Goal: Task Accomplishment & Management: Use online tool/utility

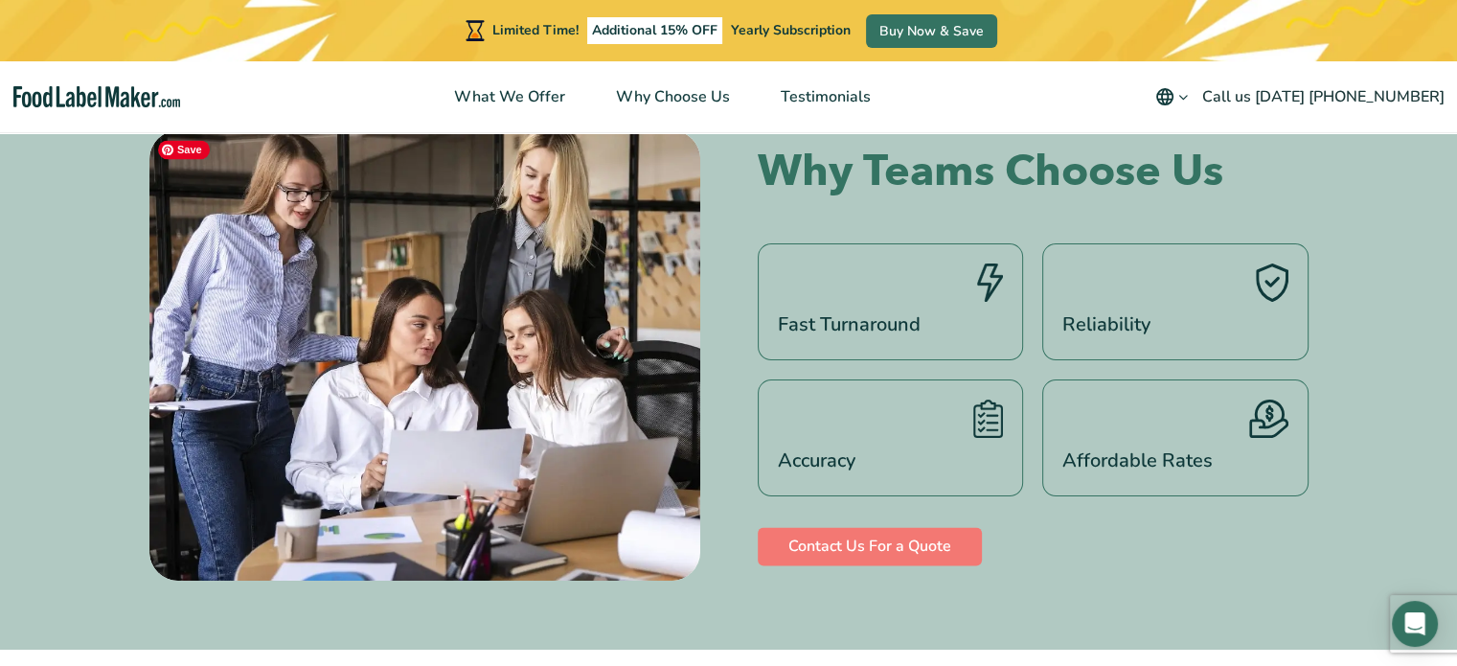
scroll to position [2874, 0]
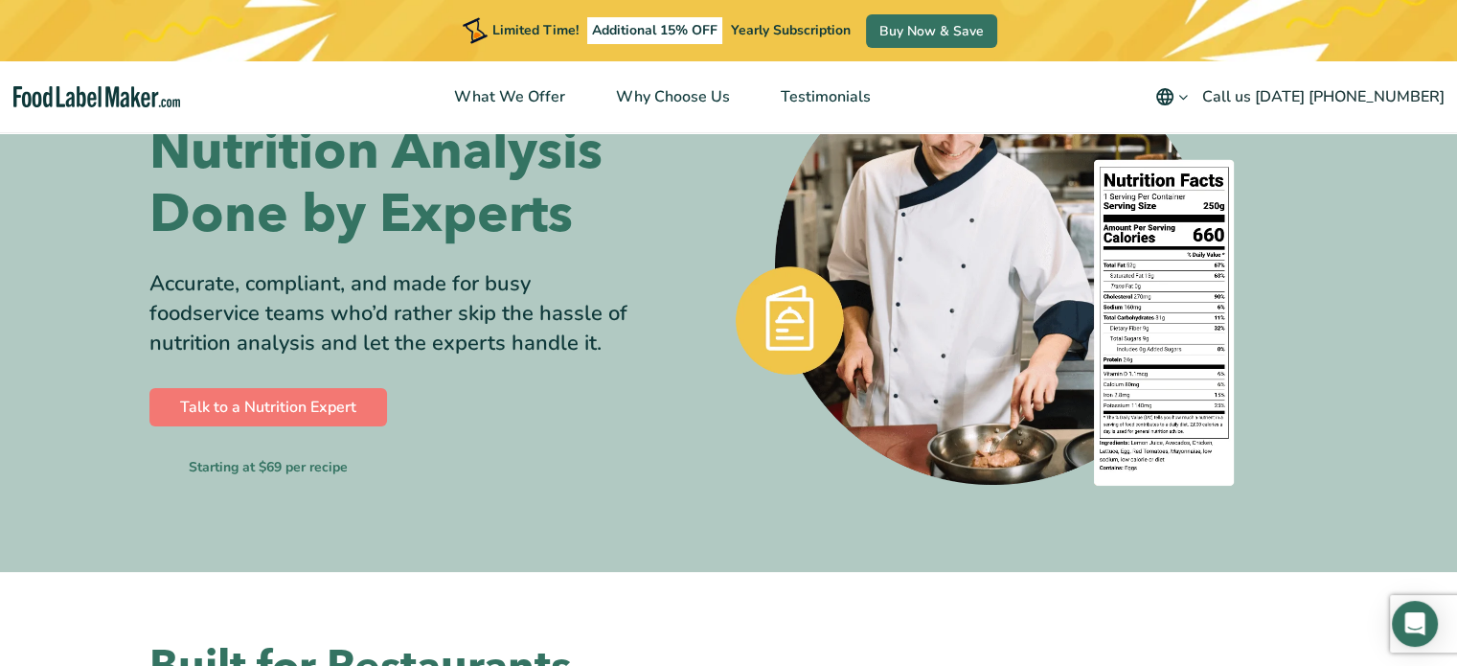
scroll to position [192, 0]
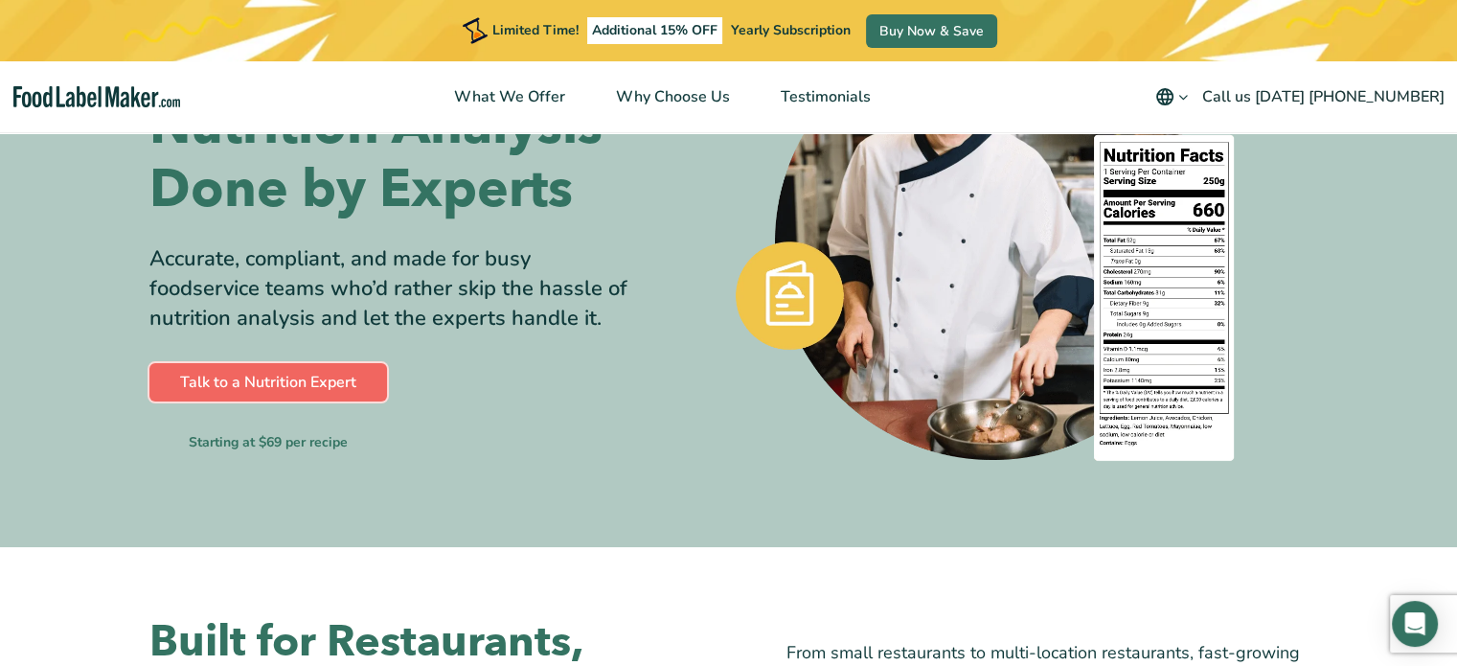
click at [327, 381] on link "Talk to a Nutrition Expert" at bounding box center [268, 382] width 238 height 38
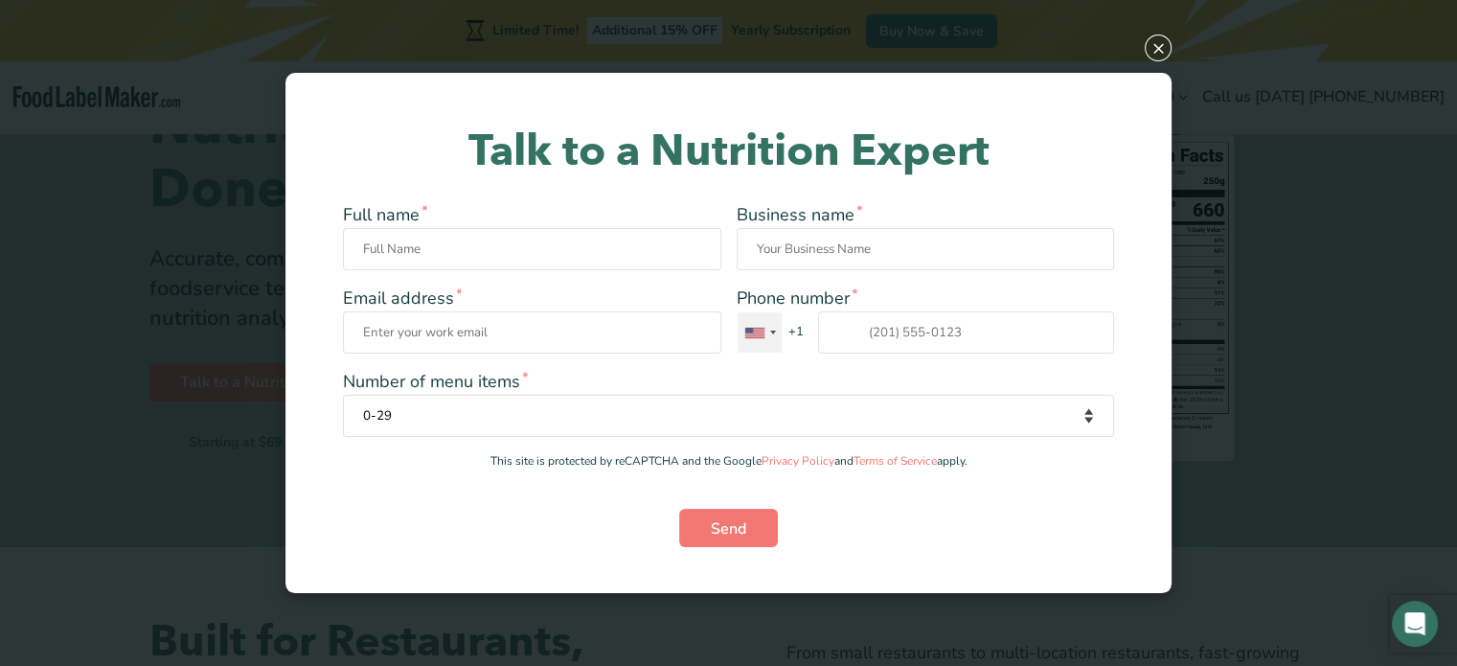
click at [770, 330] on div "Contact form" at bounding box center [773, 332] width 6 height 4
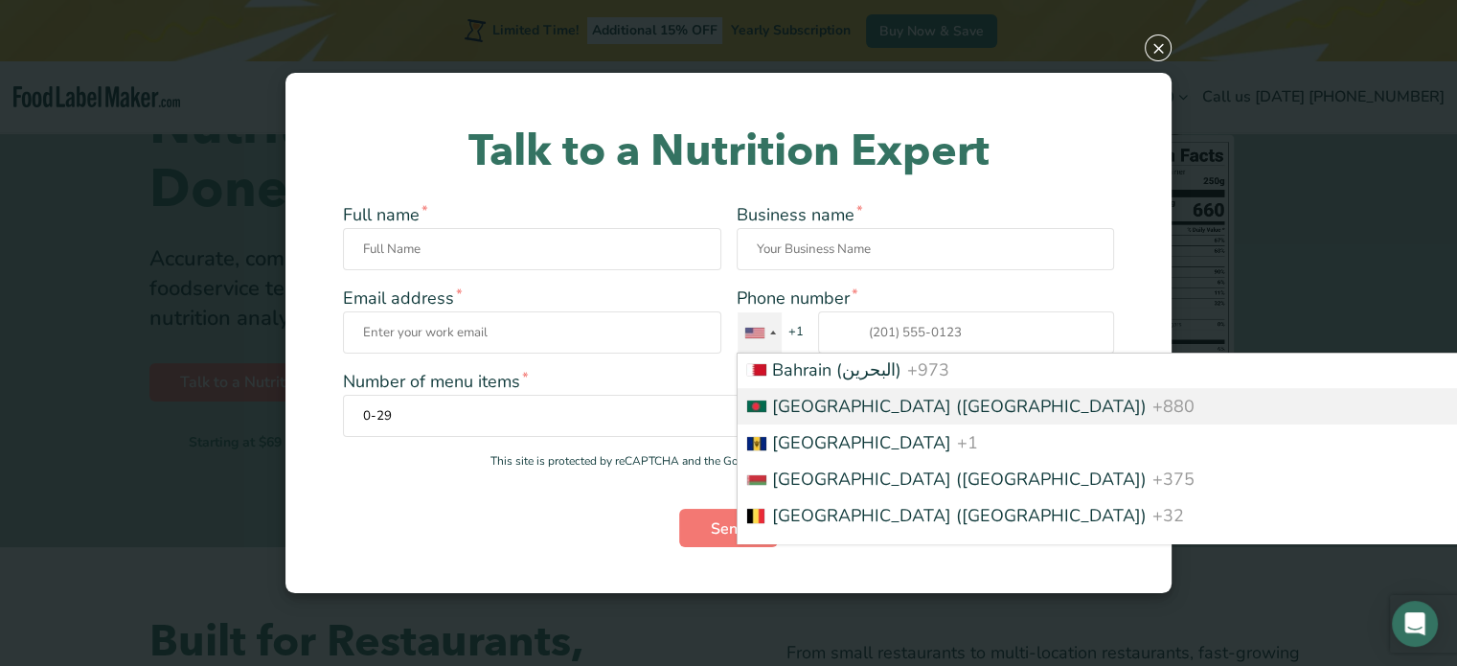
scroll to position [3607, 0]
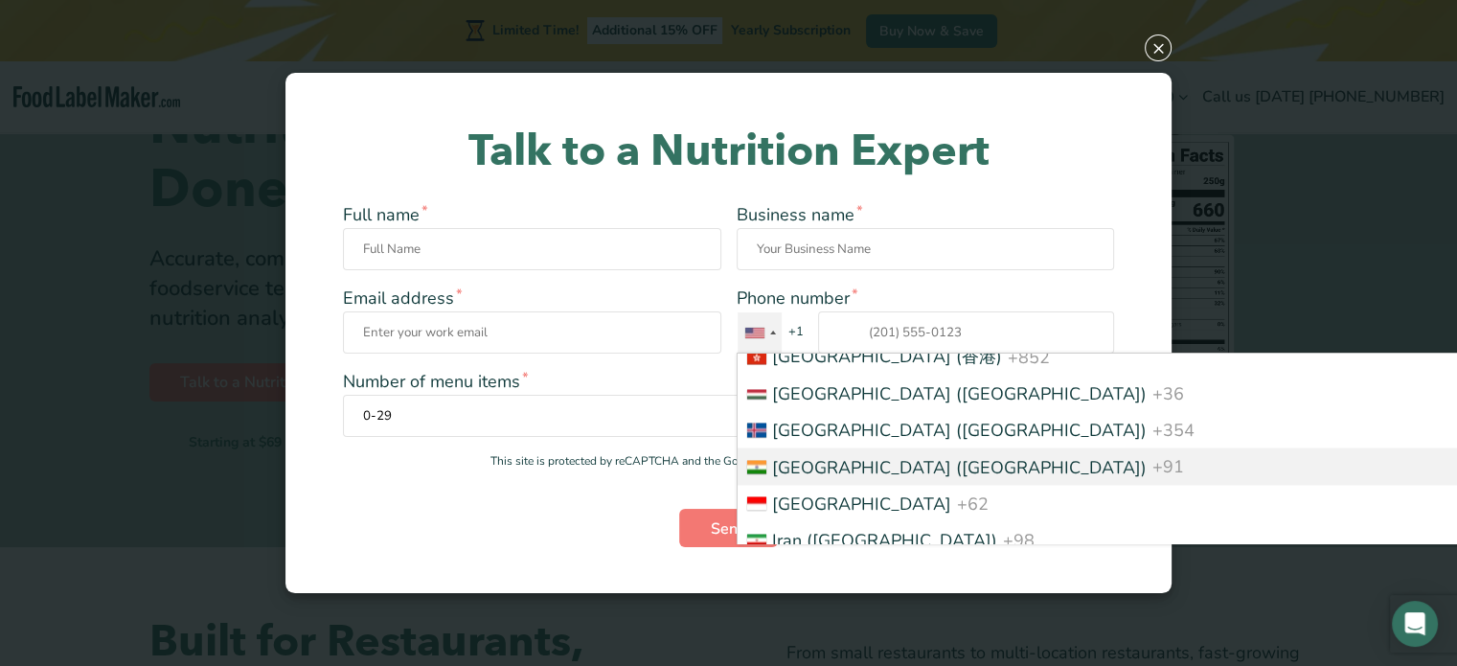
click at [819, 474] on span "India (भारत)" at bounding box center [959, 466] width 375 height 23
click at [819, 353] on input "Phone number * United States +1 United Kingdom +44 Afghanistan (‫افغانستان‬‎) +…" at bounding box center [966, 332] width 297 height 42
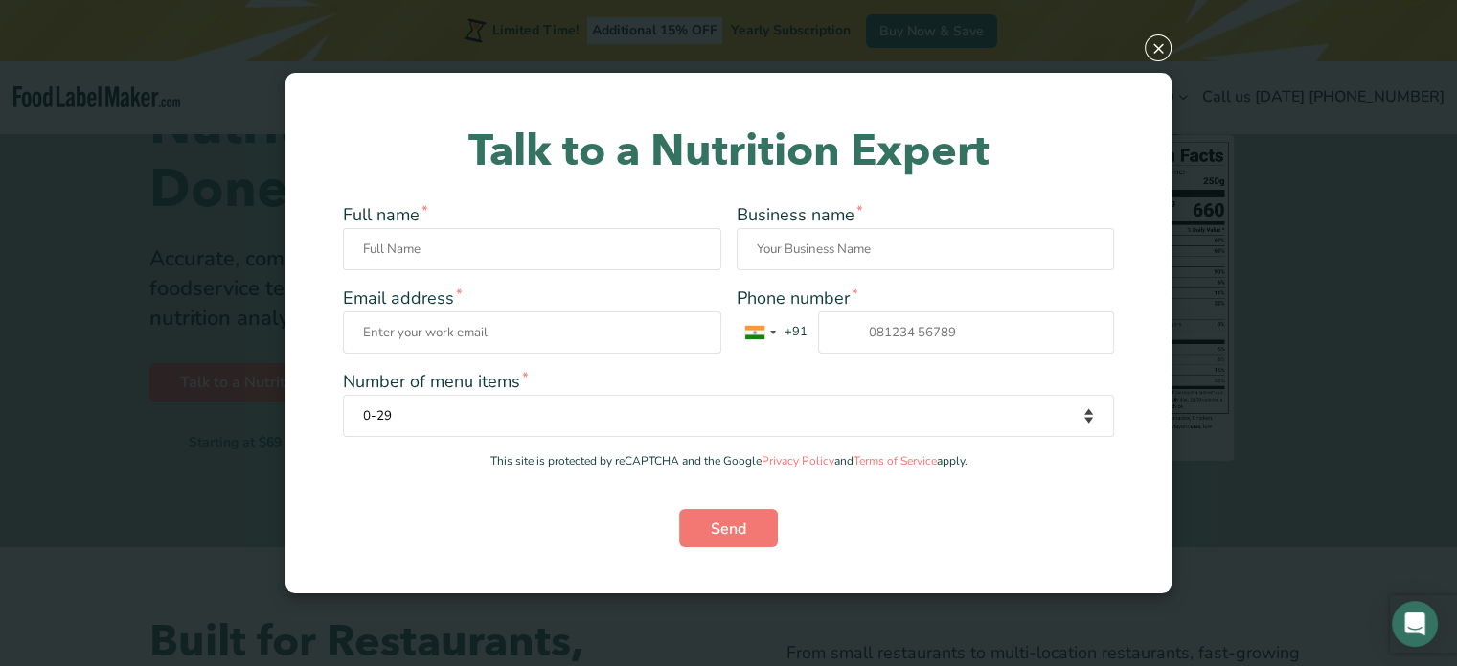
click at [1081, 415] on select "0-29 30-100 101-200 More than 200" at bounding box center [728, 416] width 771 height 42
select select "101-200"
click at [343, 415] on select "0-29 30-100 101-200 More than 200" at bounding box center [728, 416] width 771 height 42
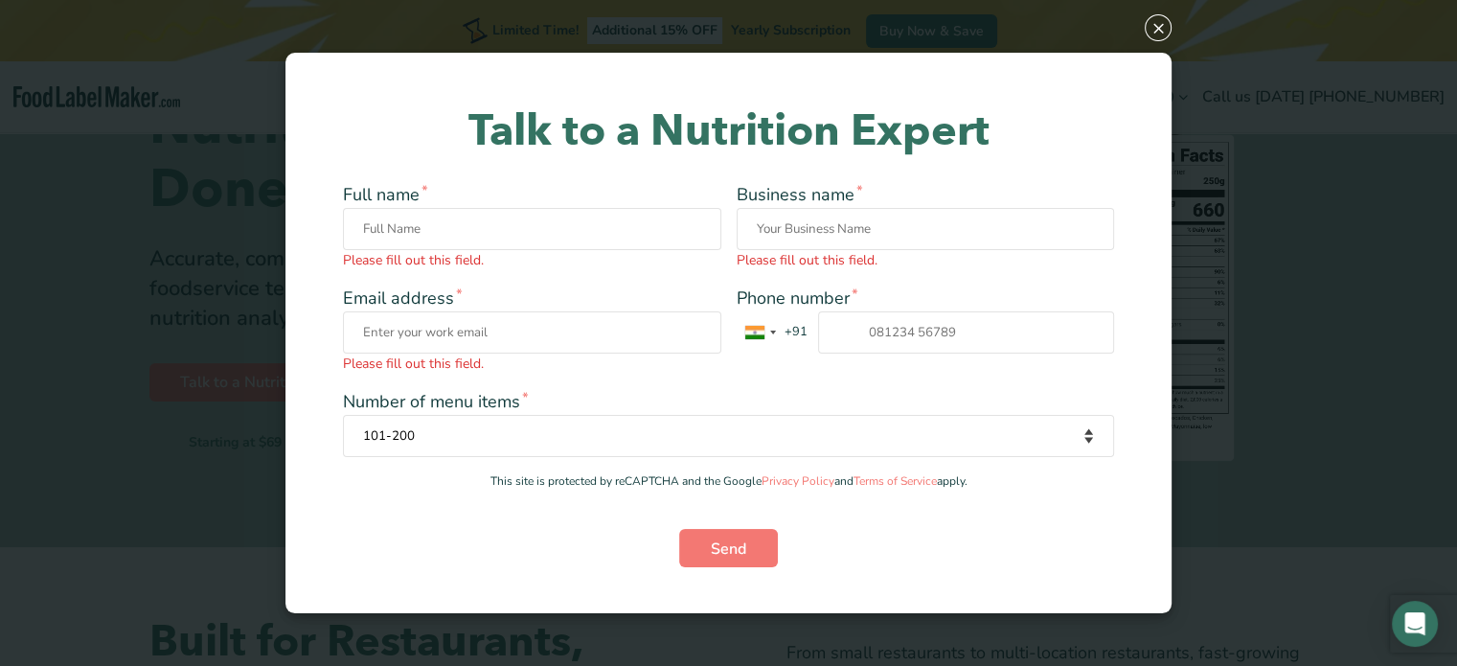
click at [537, 231] on input "Full name * Please fill out this field." at bounding box center [532, 229] width 378 height 42
type input "Dilip Gupta"
type input "dilip_gupta_25@yahoo.com"
type input "09830746822"
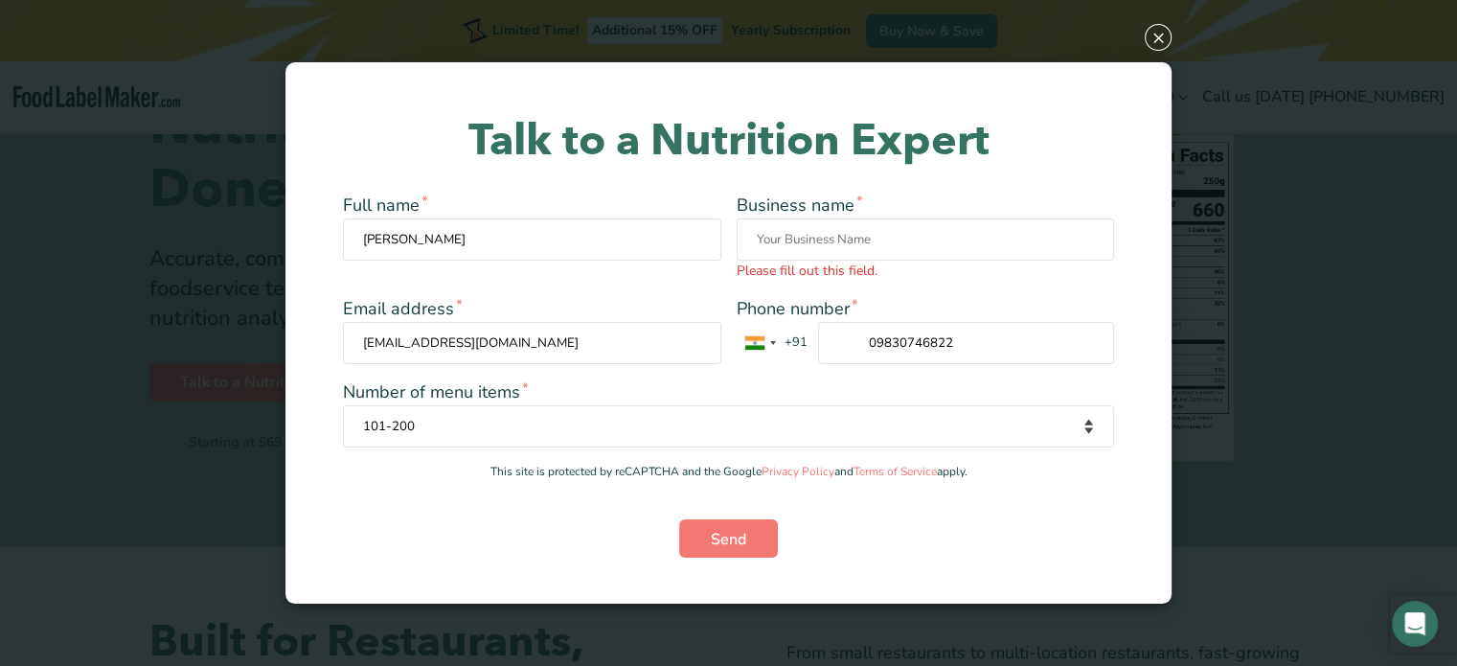
drag, startPoint x: 996, startPoint y: 339, endPoint x: 697, endPoint y: 345, distance: 298.9
click at [697, 345] on div "Full name * Dilip Gupta Business name * Please fill out this field. Email addre…" at bounding box center [728, 278] width 771 height 171
click at [848, 390] on label "Number of menu items * 0-29 30-100 101-200 More than 200" at bounding box center [728, 413] width 771 height 68
click at [848, 405] on select "0-29 30-100 101-200 More than 200" at bounding box center [728, 426] width 771 height 42
click at [845, 241] on input "Business name * Please fill out this field." at bounding box center [926, 239] width 378 height 42
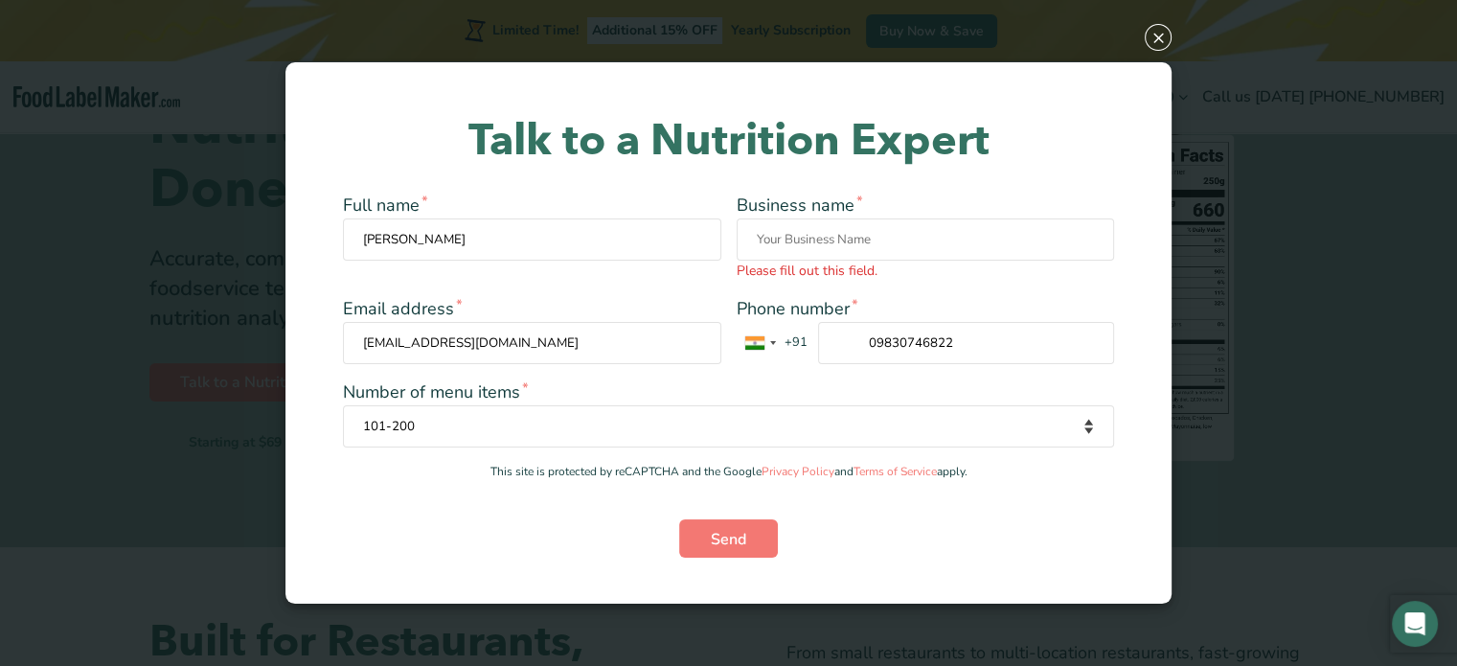
click at [845, 241] on input "Business name * Please fill out this field." at bounding box center [926, 239] width 378 height 42
type input "Fi"
click at [1152, 37] on span "×" at bounding box center [1158, 37] width 27 height 27
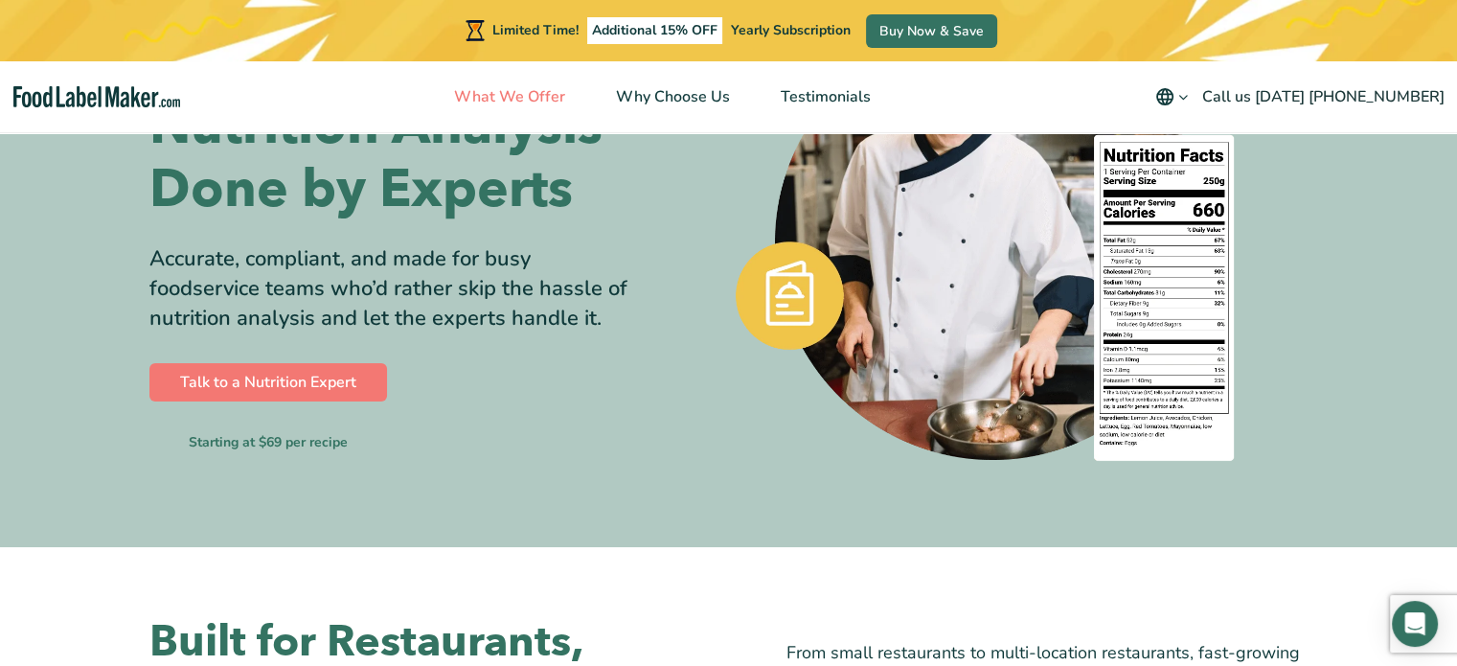
click at [535, 88] on span "What We Offer" at bounding box center [507, 96] width 119 height 21
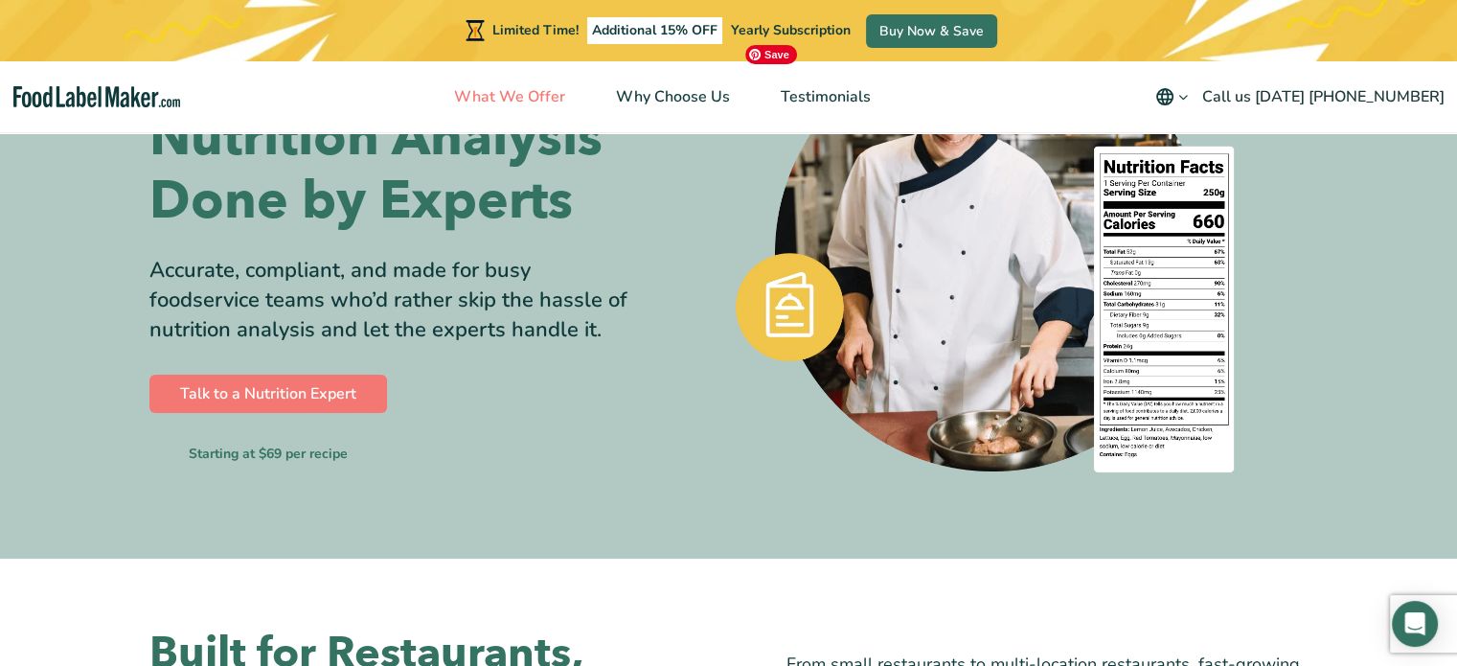
scroll to position [192, 0]
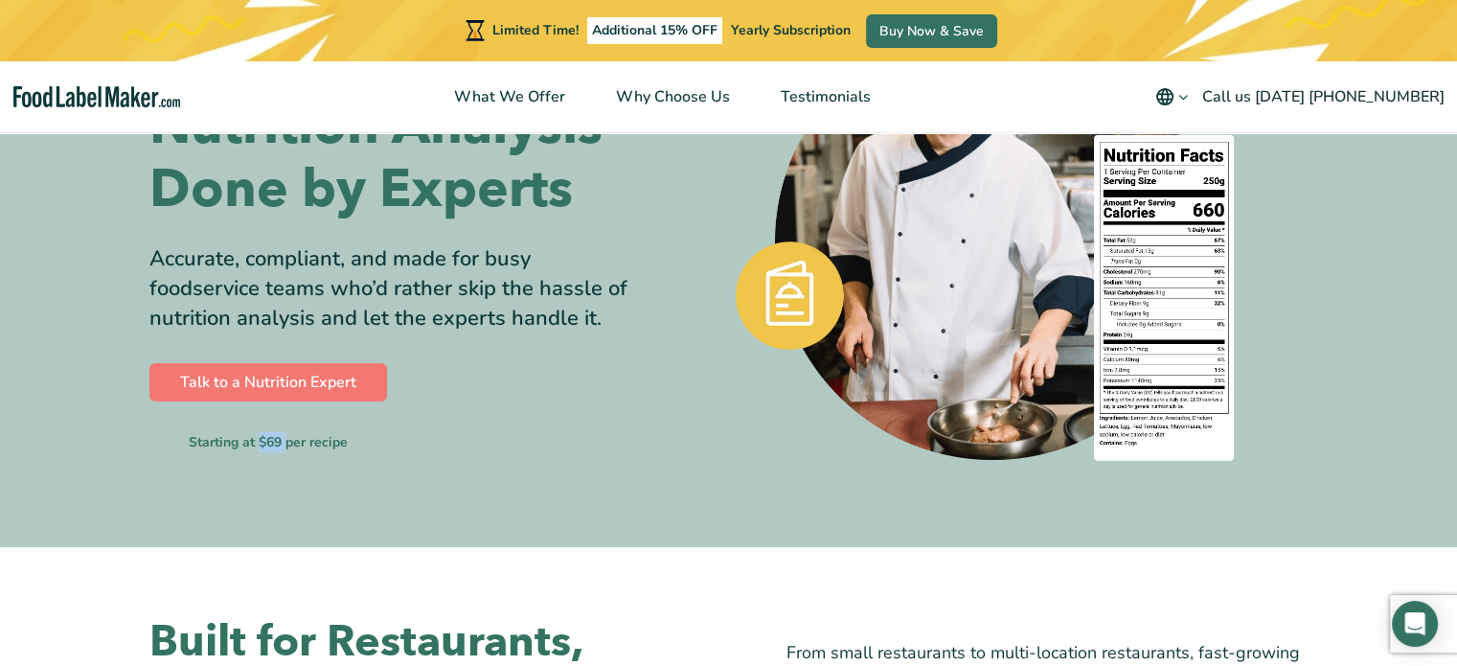
drag, startPoint x: 257, startPoint y: 436, endPoint x: 285, endPoint y: 440, distance: 29.0
click at [285, 440] on small "Starting at $69 per recipe" at bounding box center [268, 442] width 159 height 20
drag, startPoint x: 264, startPoint y: 444, endPoint x: 531, endPoint y: 469, distance: 267.6
click at [531, 469] on div "Restaurant Menu Nutrition Analysis Done by Experts Accurate, compliant, and mad…" at bounding box center [728, 242] width 1159 height 609
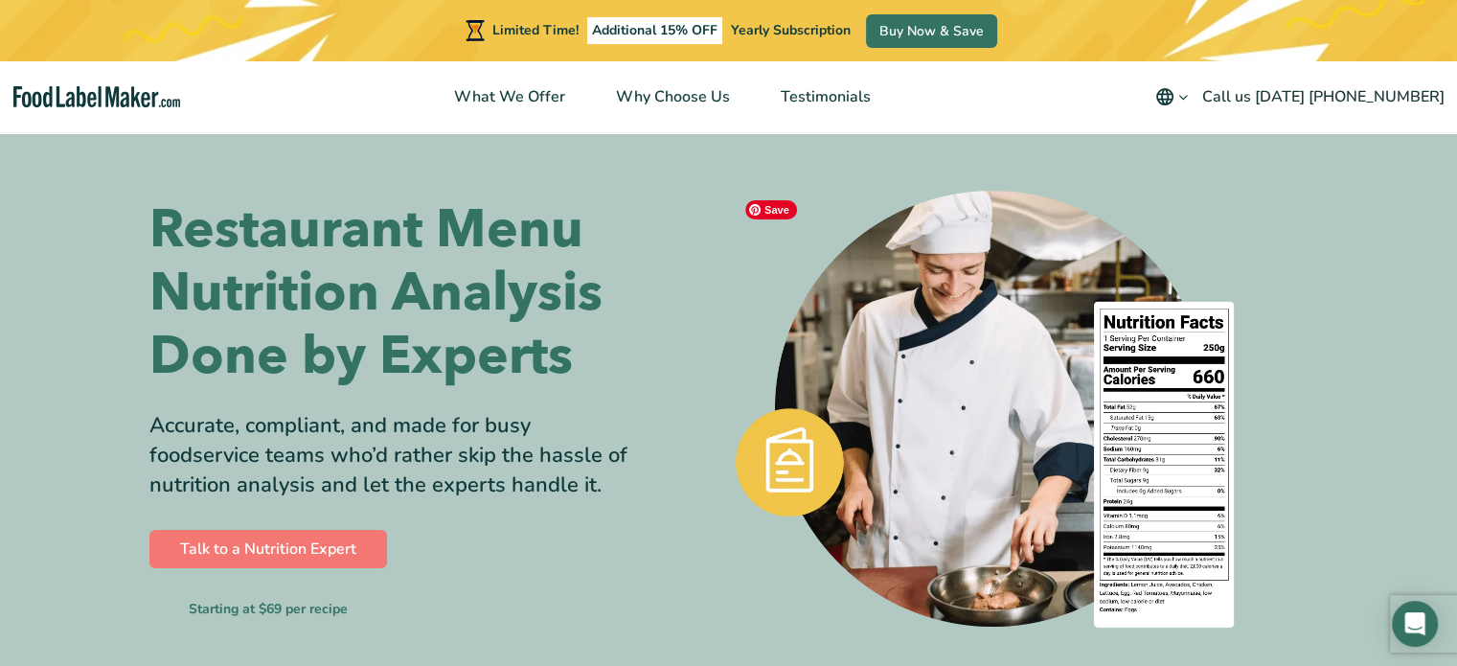
scroll to position [0, 0]
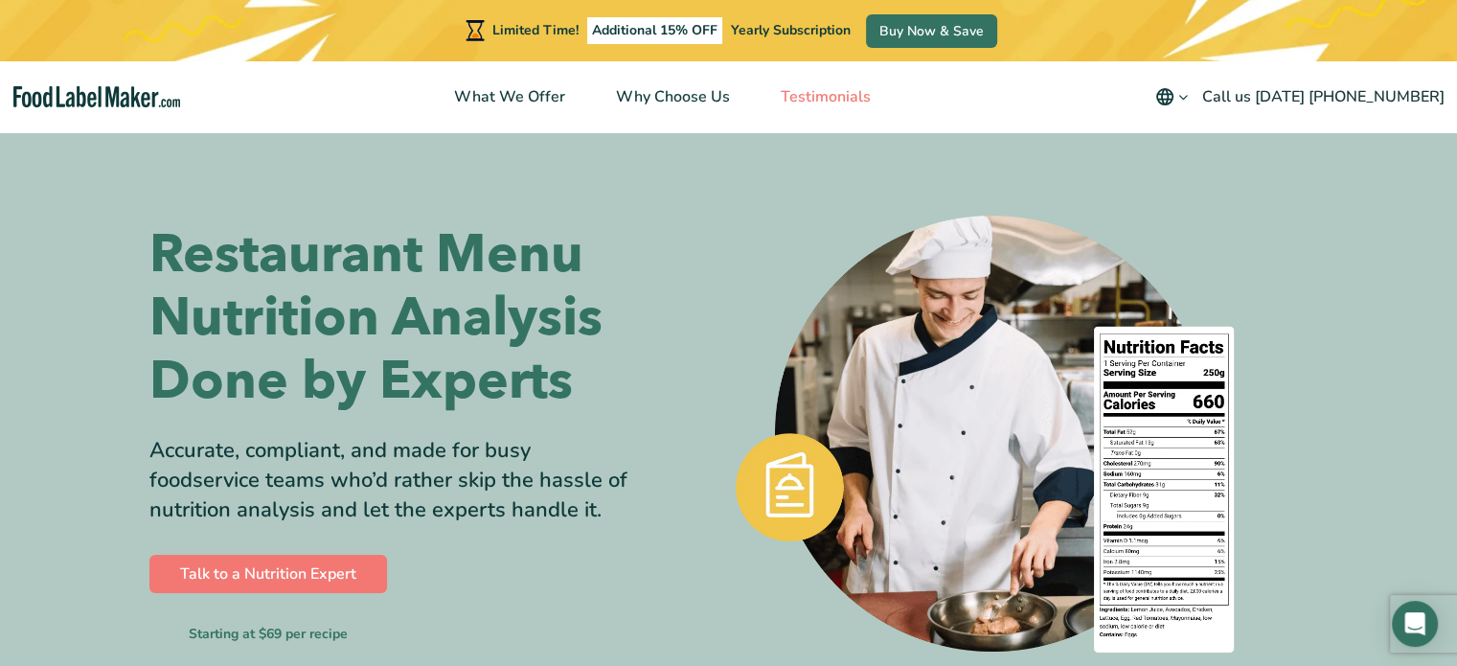
click at [838, 86] on span "Testimonials" at bounding box center [824, 96] width 98 height 21
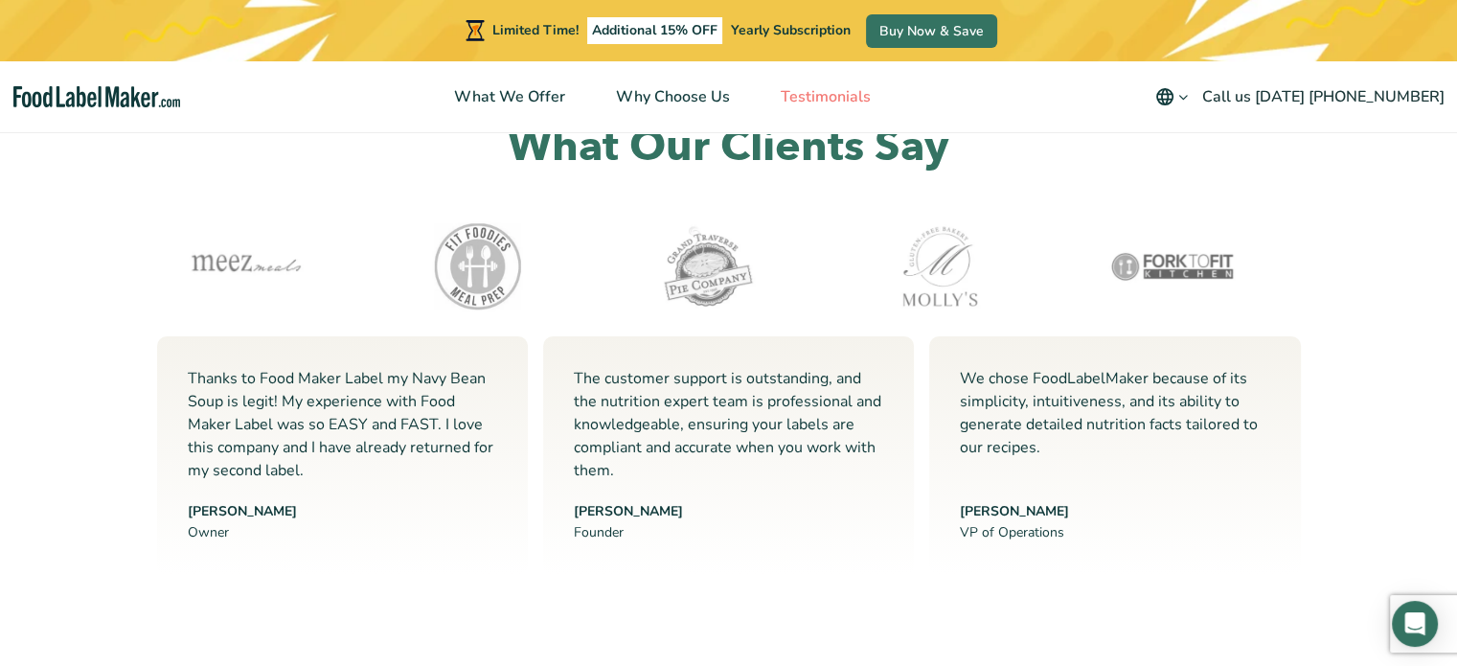
scroll to position [5292, 0]
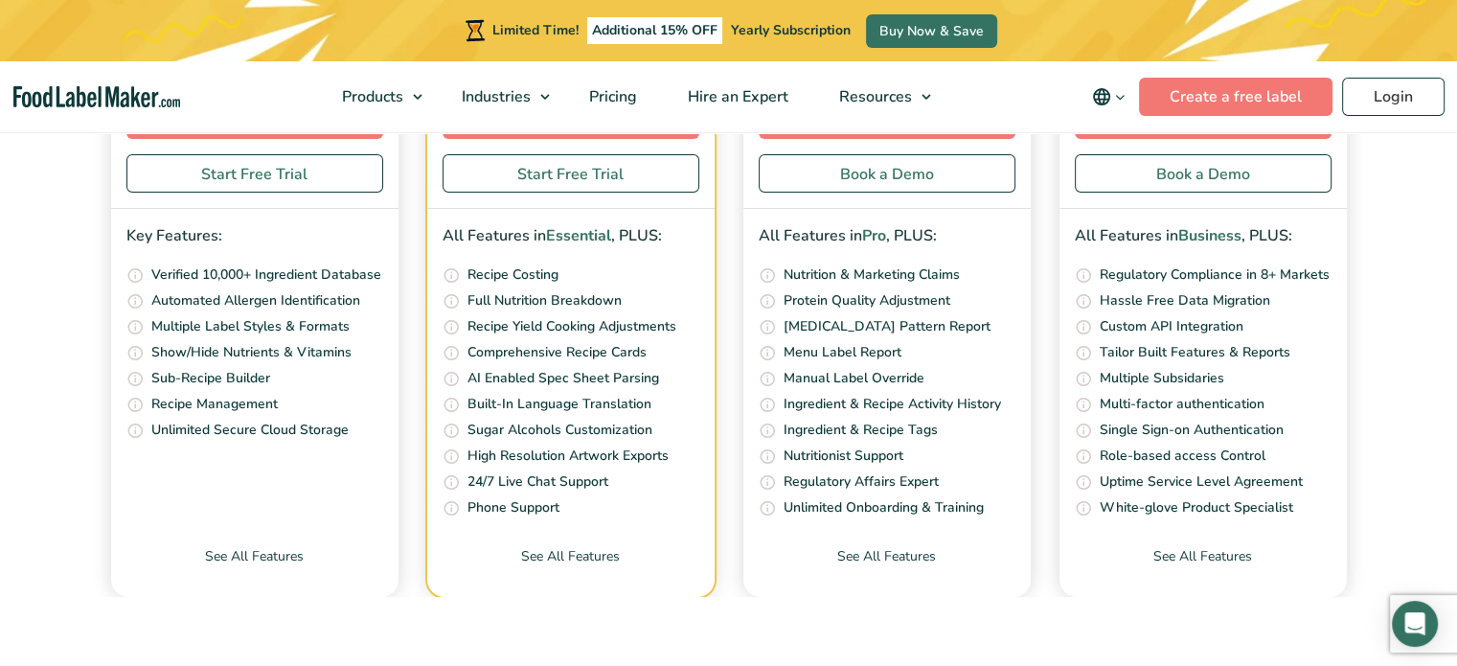
scroll to position [6943, 0]
click at [230, 193] on link "Start Free Trial" at bounding box center [254, 173] width 257 height 38
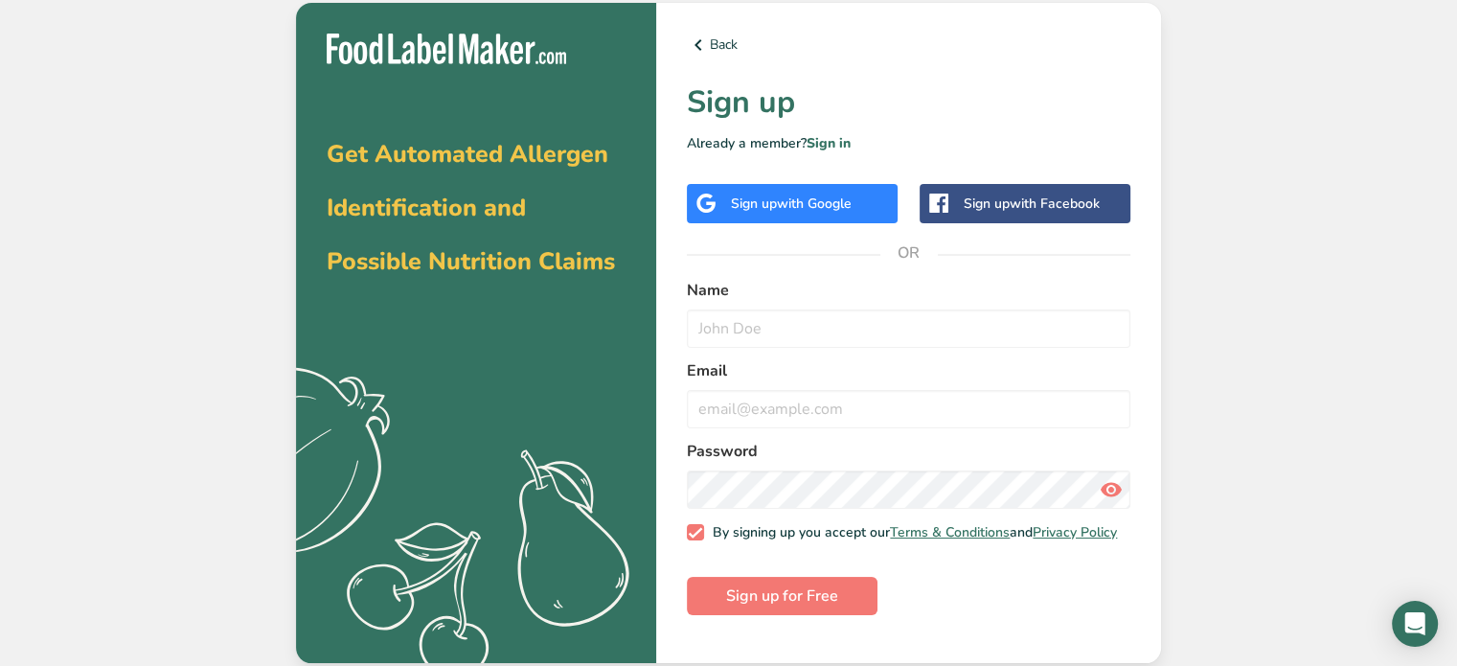
click at [841, 212] on span "with Google" at bounding box center [814, 203] width 75 height 18
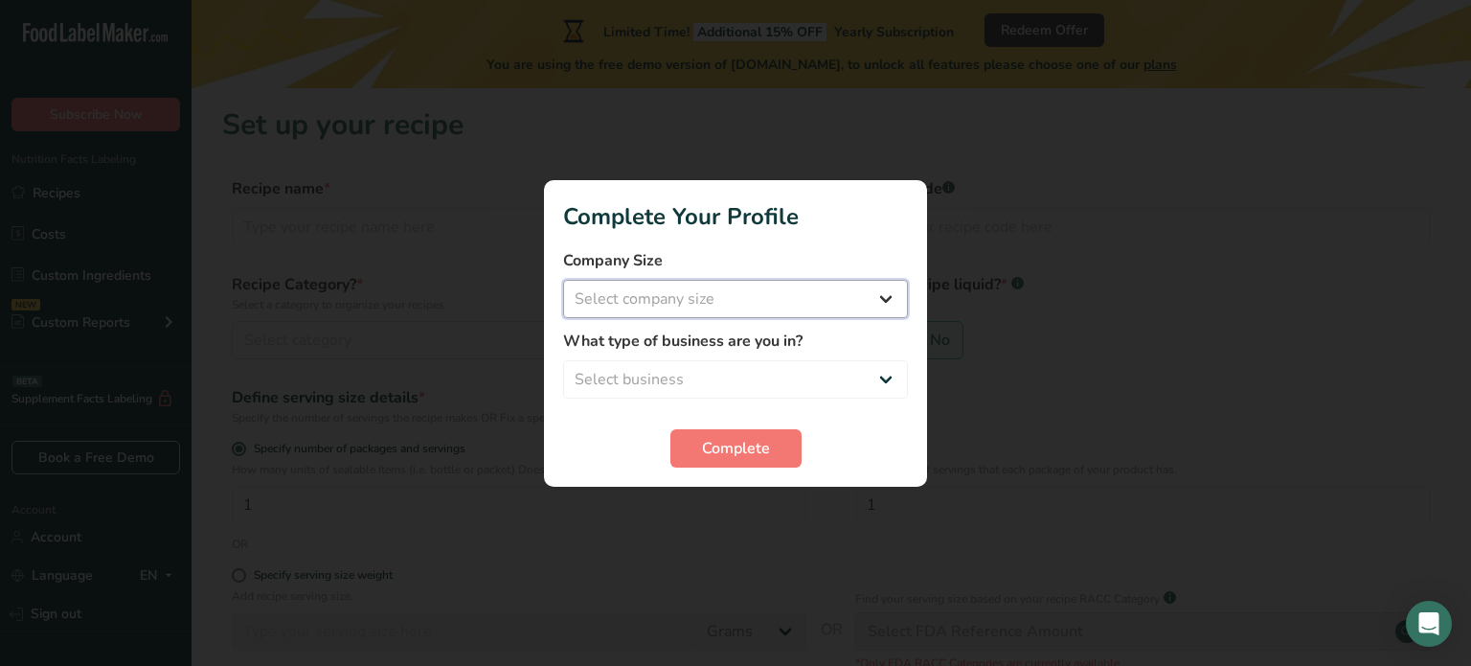
click at [887, 303] on select "Select company size Fewer than 10 Employees 10 to 50 Employees 51 to 500 Employ…" at bounding box center [735, 299] width 345 height 38
select select "1"
click at [563, 280] on select "Select company size Fewer than 10 Employees 10 to 50 Employees 51 to 500 Employ…" at bounding box center [735, 299] width 345 height 38
click at [904, 368] on select "Select business Packaged Food Manufacturer Restaurant & Cafe Bakery Meal Plans …" at bounding box center [735, 379] width 345 height 38
select select "2"
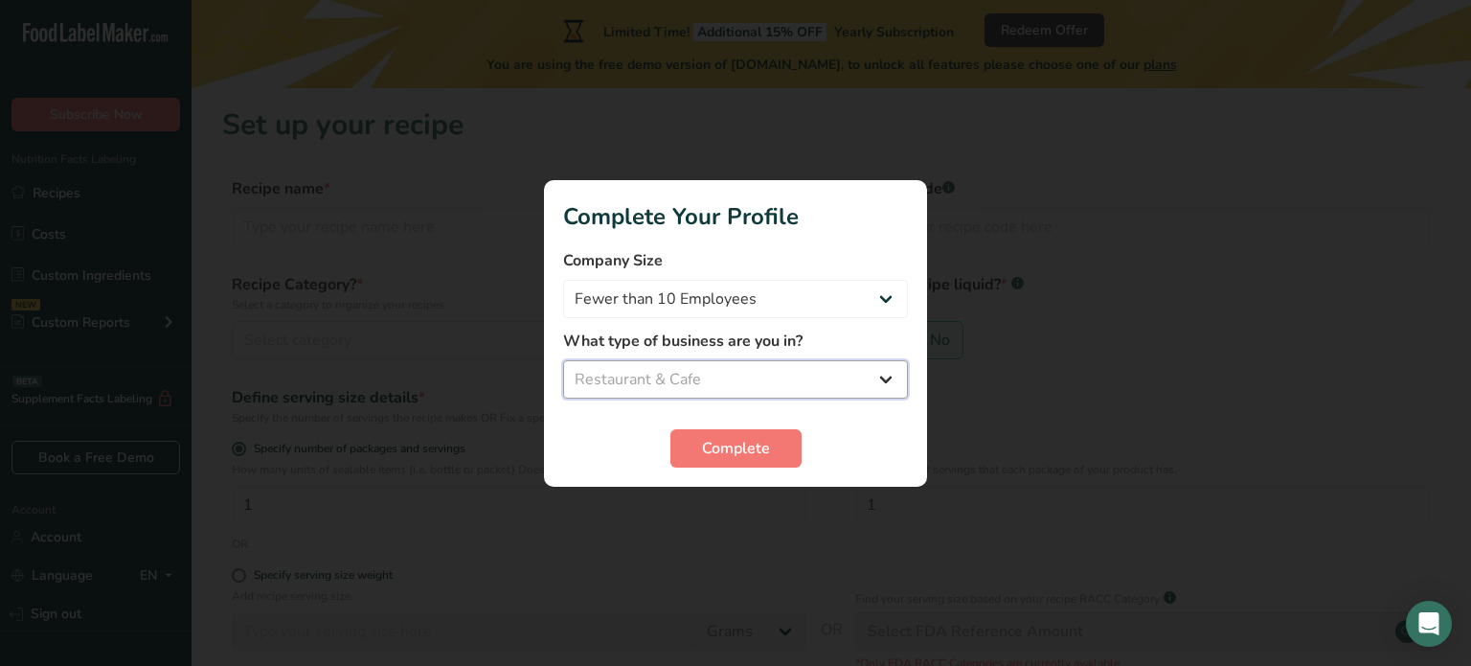
click at [563, 360] on select "Select business Packaged Food Manufacturer Restaurant & Cafe Bakery Meal Plans …" at bounding box center [735, 379] width 345 height 38
click at [747, 447] on span "Complete" at bounding box center [736, 448] width 68 height 23
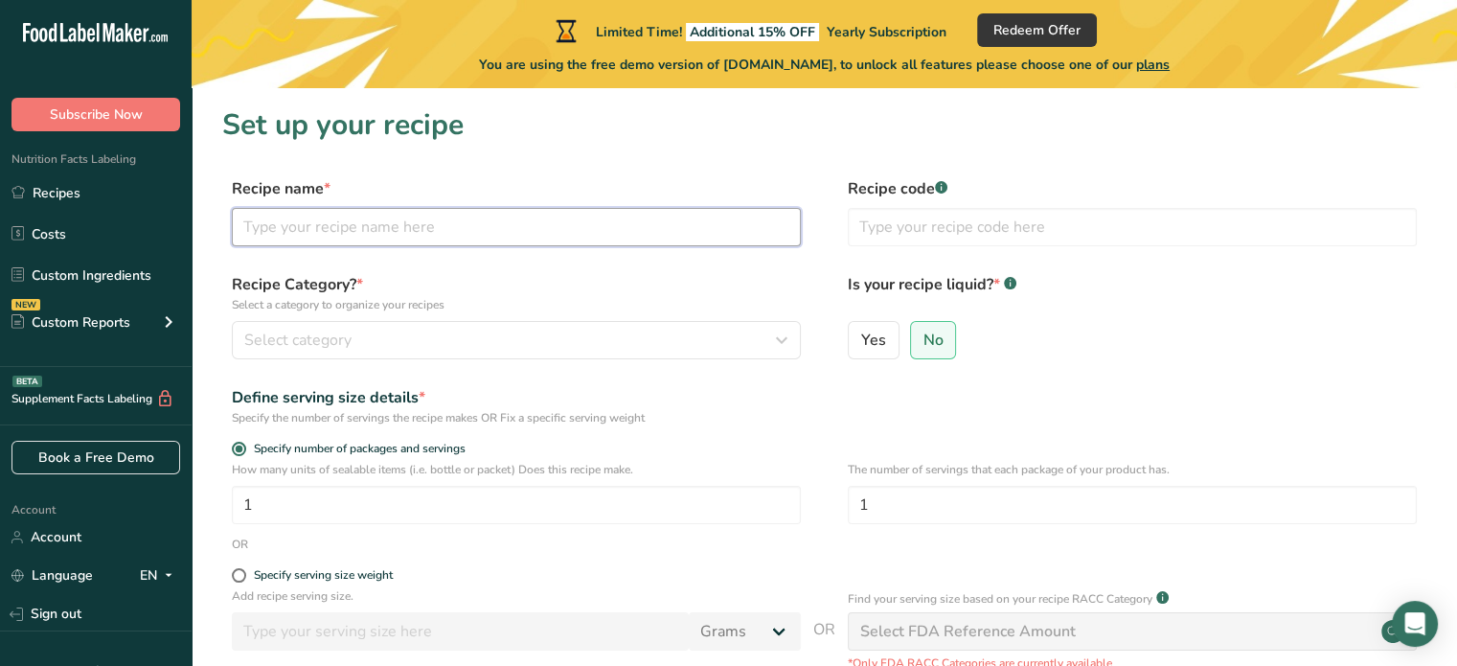
click at [353, 233] on input "text" at bounding box center [516, 227] width 569 height 38
type input "chicken bharta"
click at [892, 234] on input "text" at bounding box center [1132, 227] width 569 height 38
type input "2002"
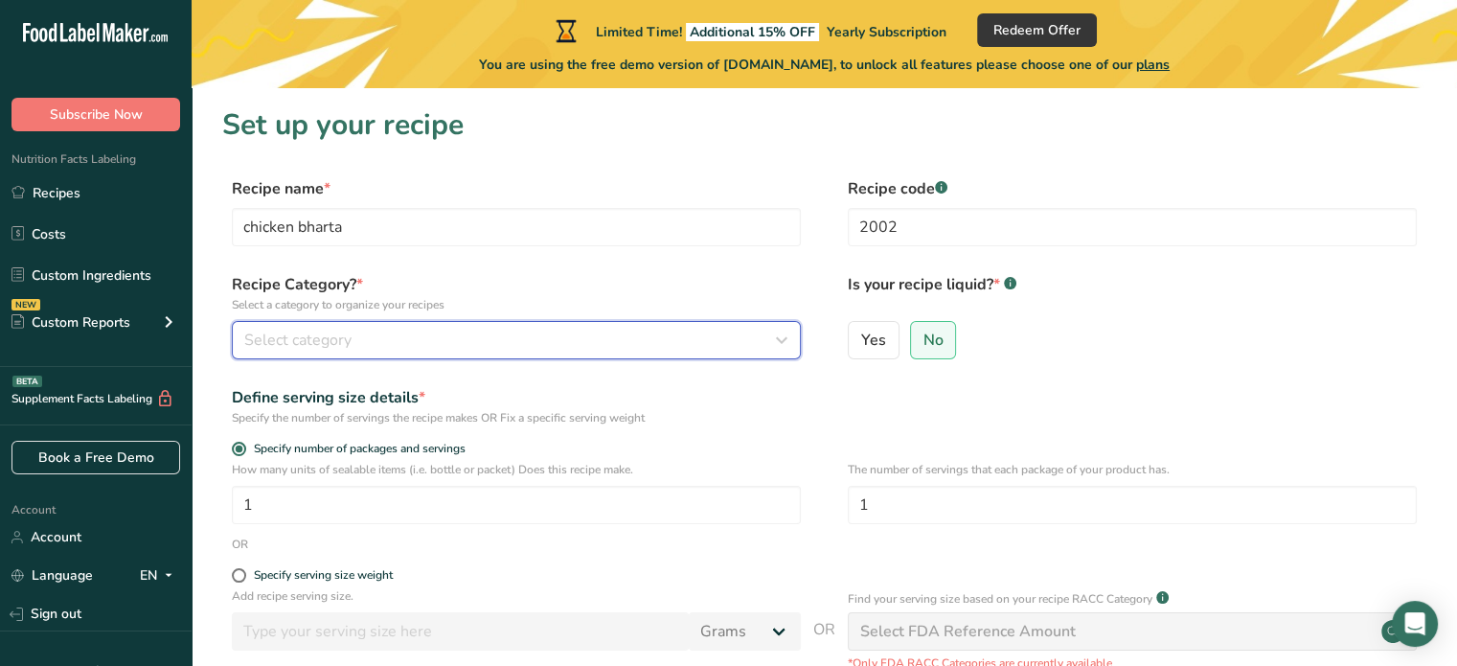
click at [492, 327] on button "Select category" at bounding box center [516, 340] width 569 height 38
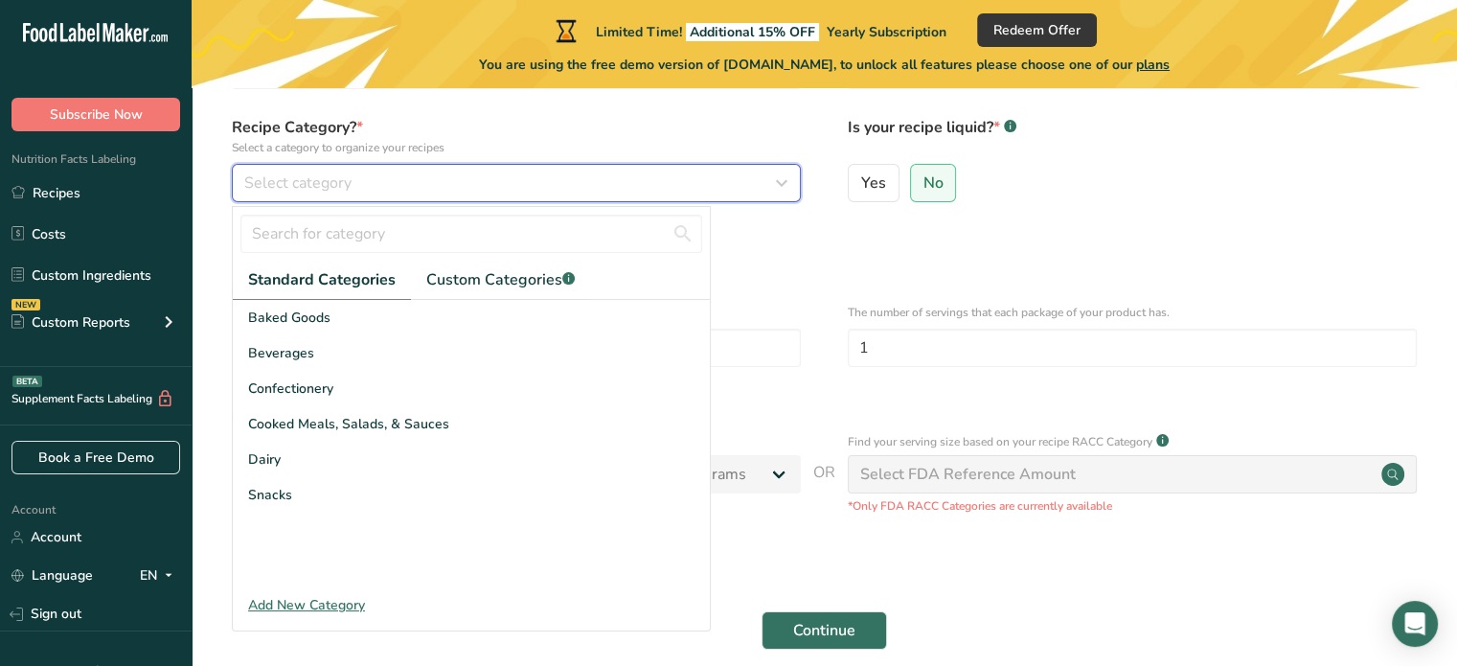
scroll to position [192, 0]
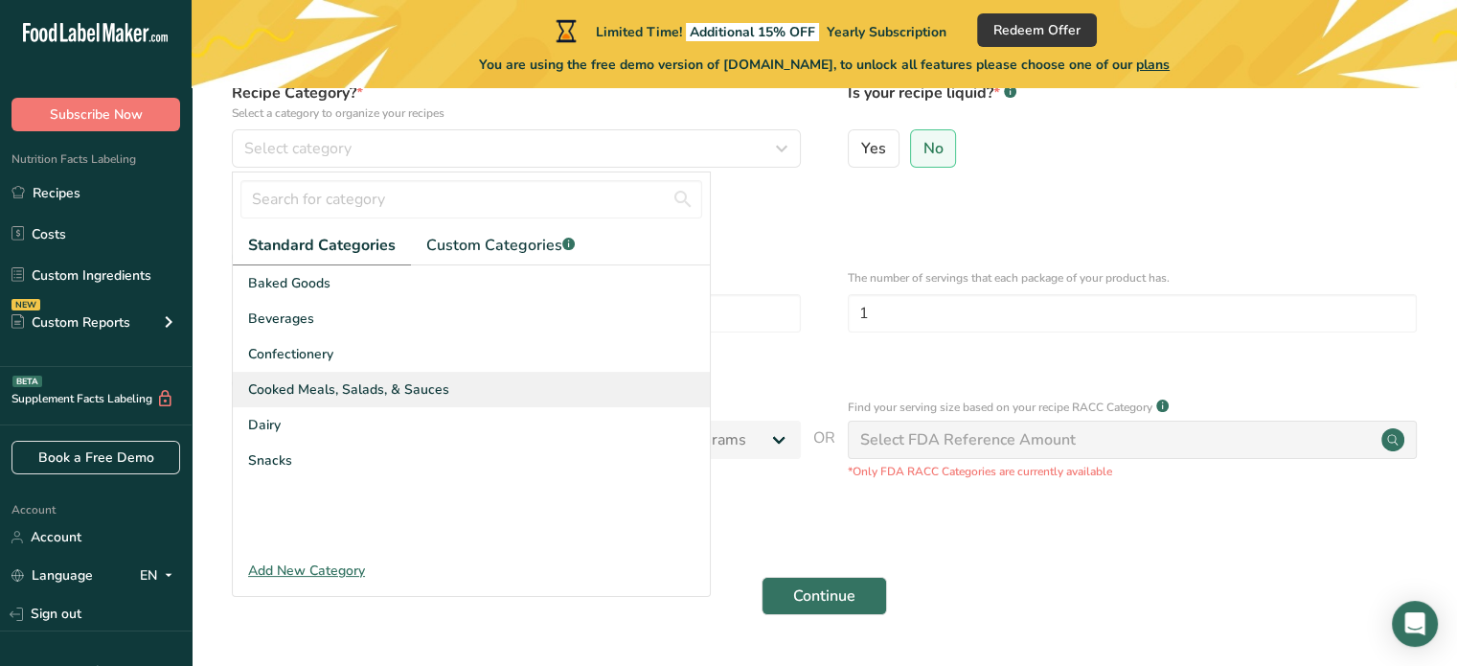
click at [424, 382] on span "Cooked Meals, Salads, & Sauces" at bounding box center [348, 389] width 201 height 20
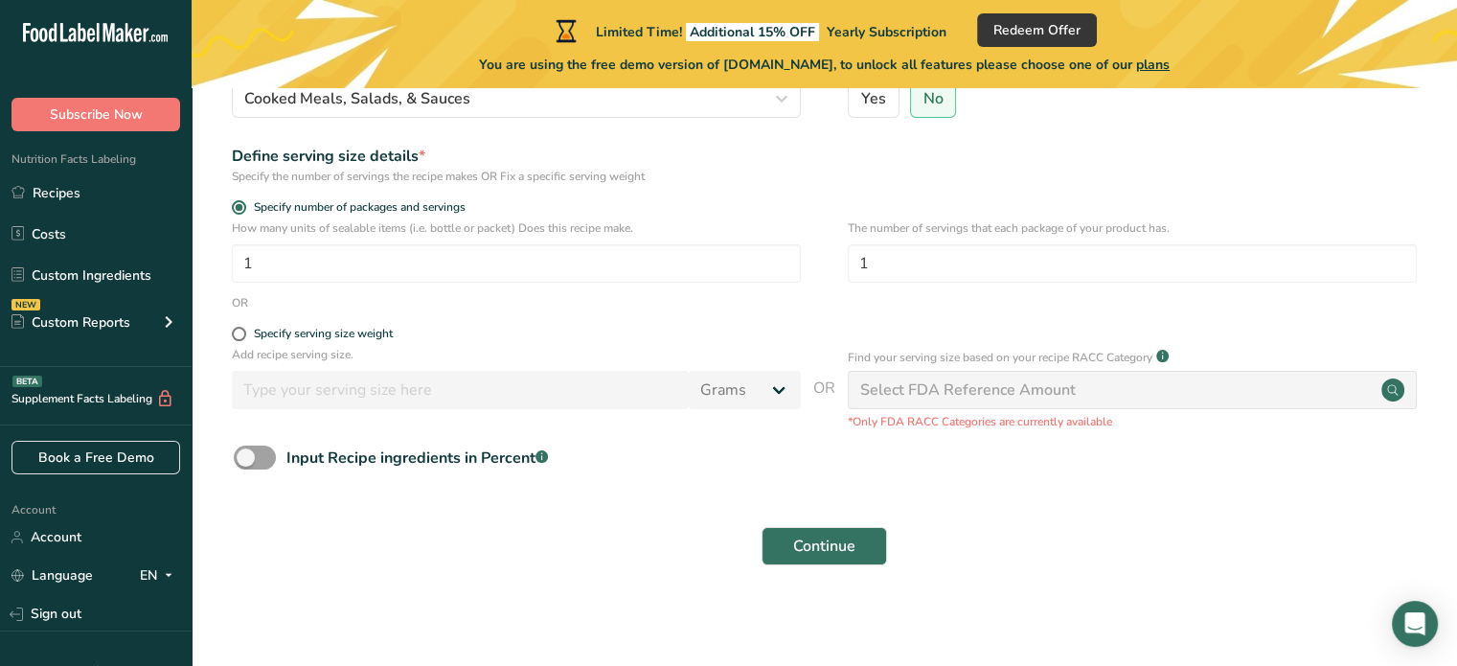
scroll to position [244, 0]
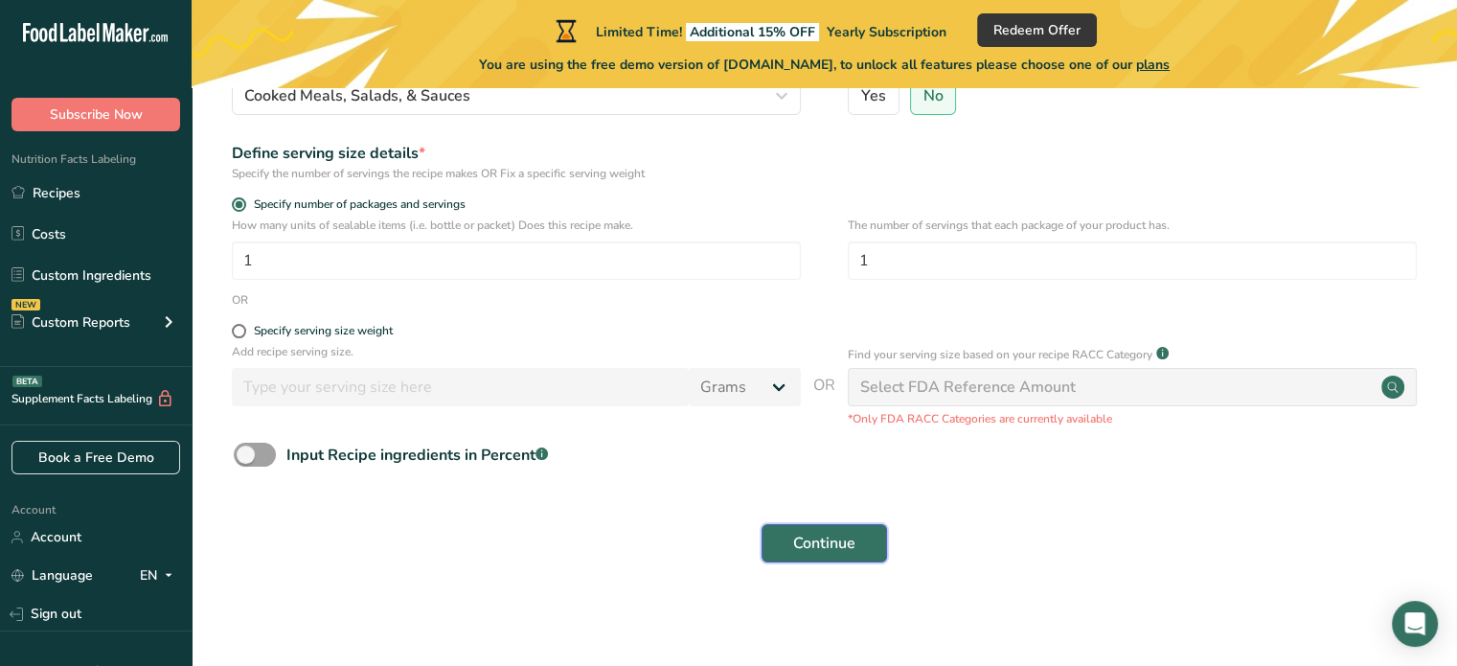
click at [819, 541] on span "Continue" at bounding box center [824, 543] width 62 height 23
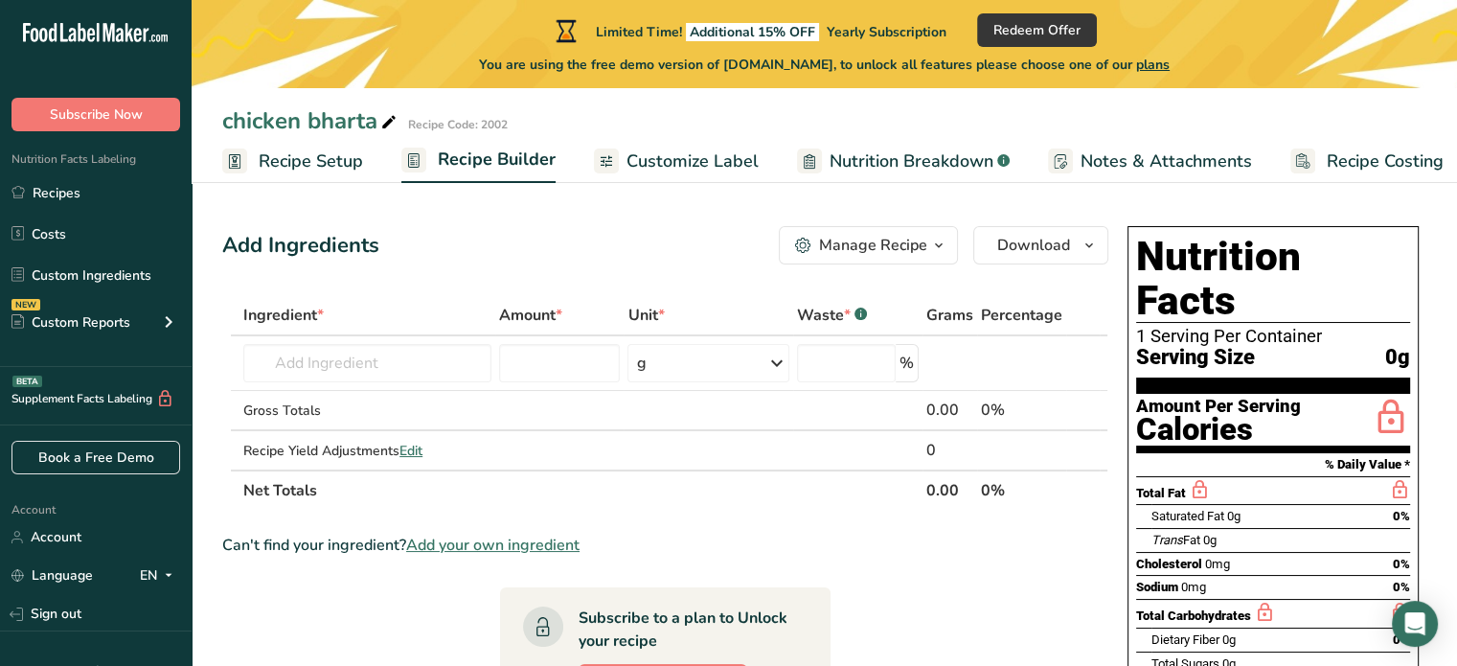
click at [932, 247] on icon "button" at bounding box center [938, 246] width 15 height 24
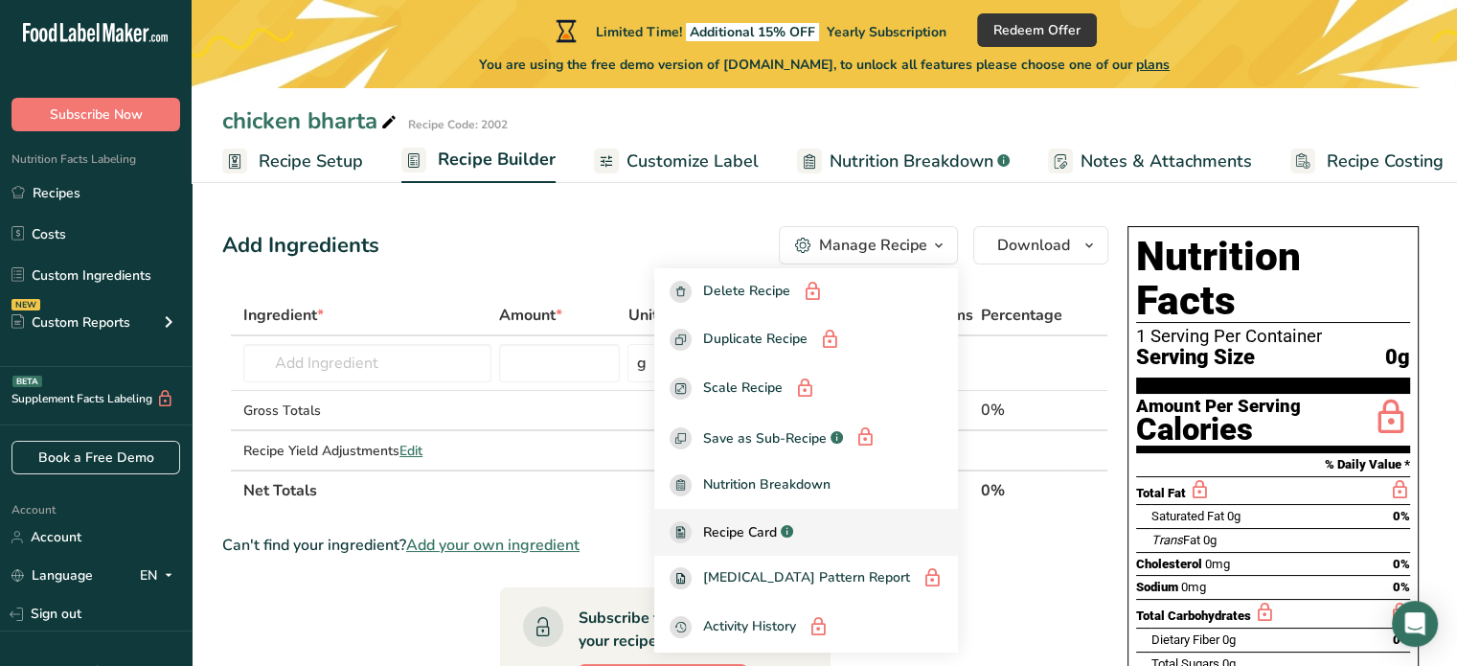
click at [777, 529] on span "Recipe Card" at bounding box center [740, 532] width 74 height 20
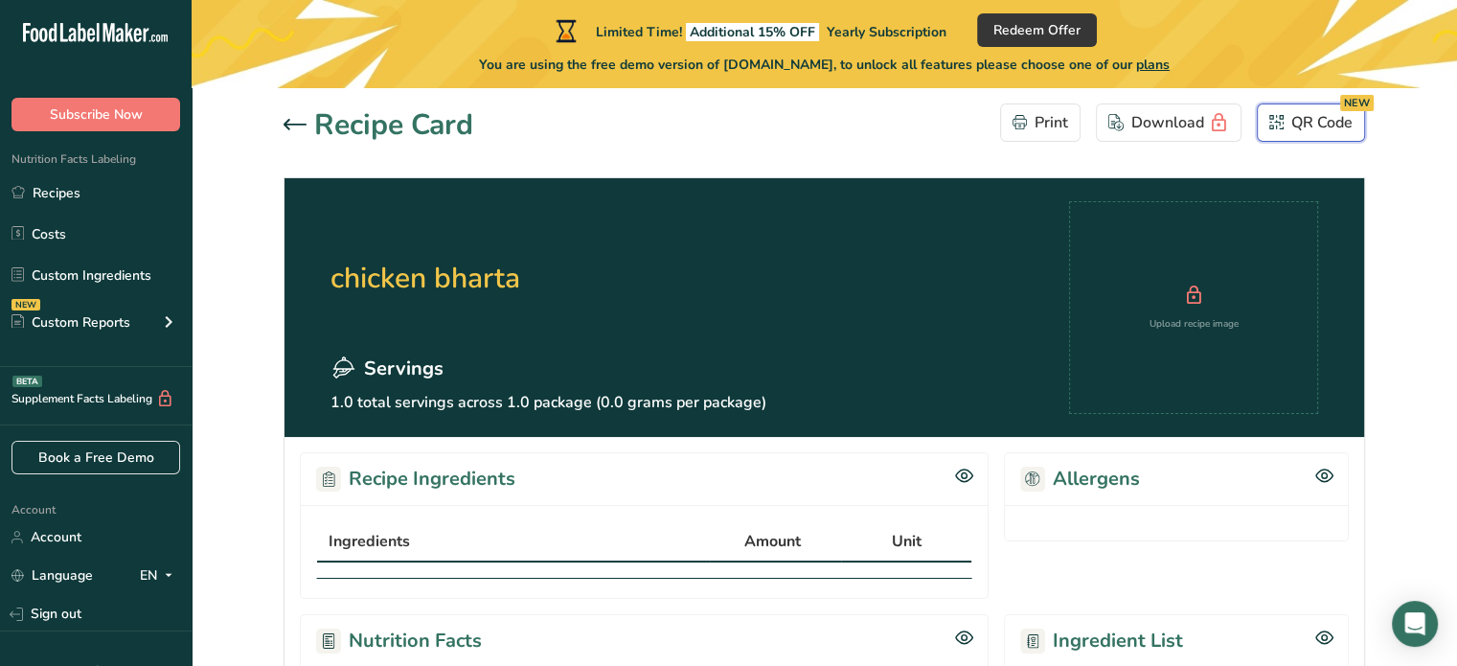
click at [1321, 119] on div "QR Code NEW" at bounding box center [1310, 122] width 83 height 23
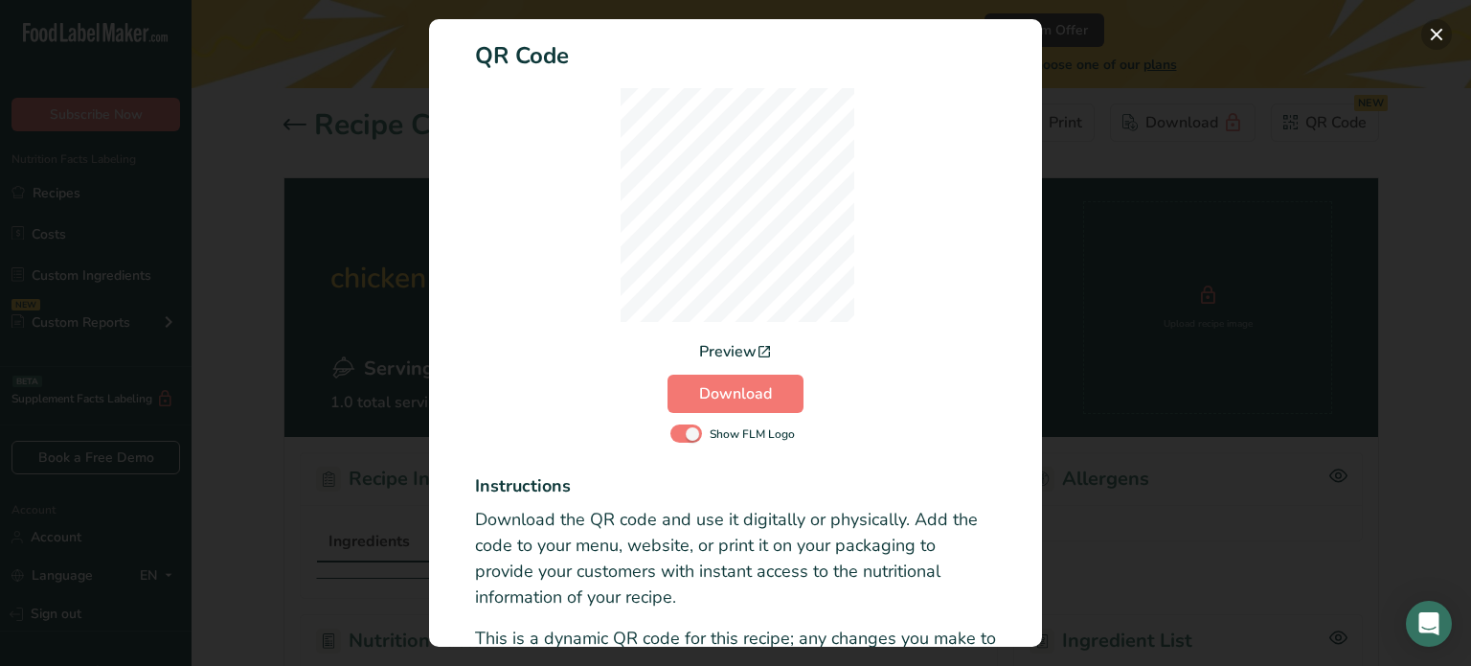
click at [1443, 37] on button "Activity Log Modal" at bounding box center [1437, 34] width 31 height 31
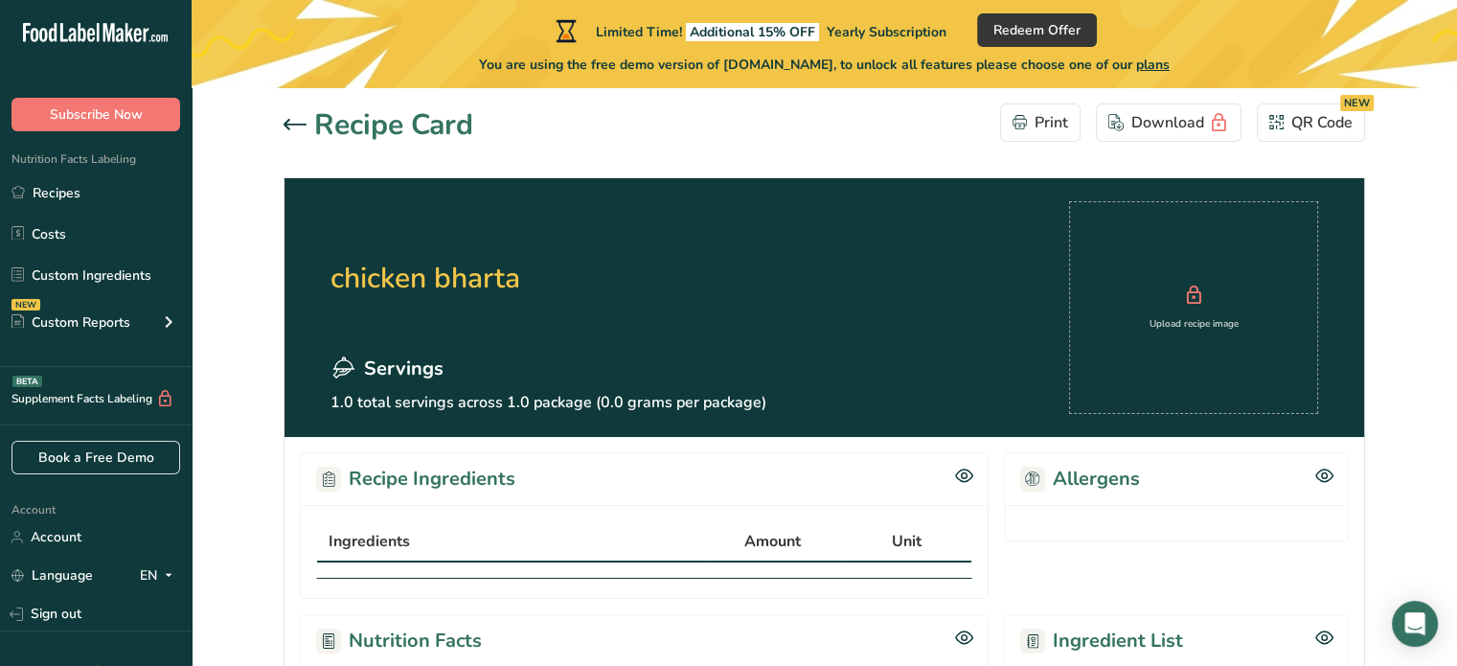
click at [1220, 291] on div "Upload recipe image" at bounding box center [1193, 308] width 89 height 47
click at [1190, 321] on div "Upload recipe image" at bounding box center [1193, 324] width 89 height 14
click at [294, 124] on icon at bounding box center [295, 124] width 23 height 11
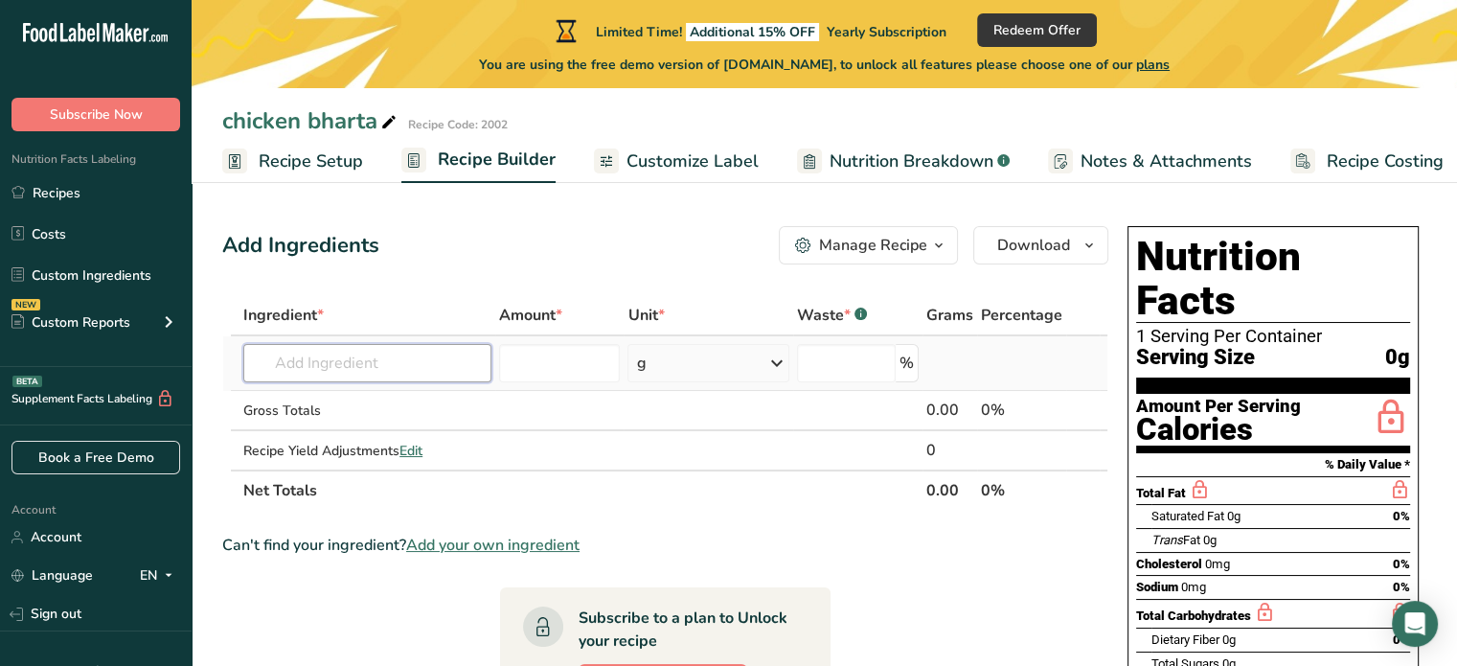
click at [441, 369] on input "text" at bounding box center [367, 363] width 248 height 38
paste input "1 Kg Boneless Chicken"
type input "1 Kg Boneless Chicken"
click at [774, 363] on icon at bounding box center [776, 363] width 23 height 34
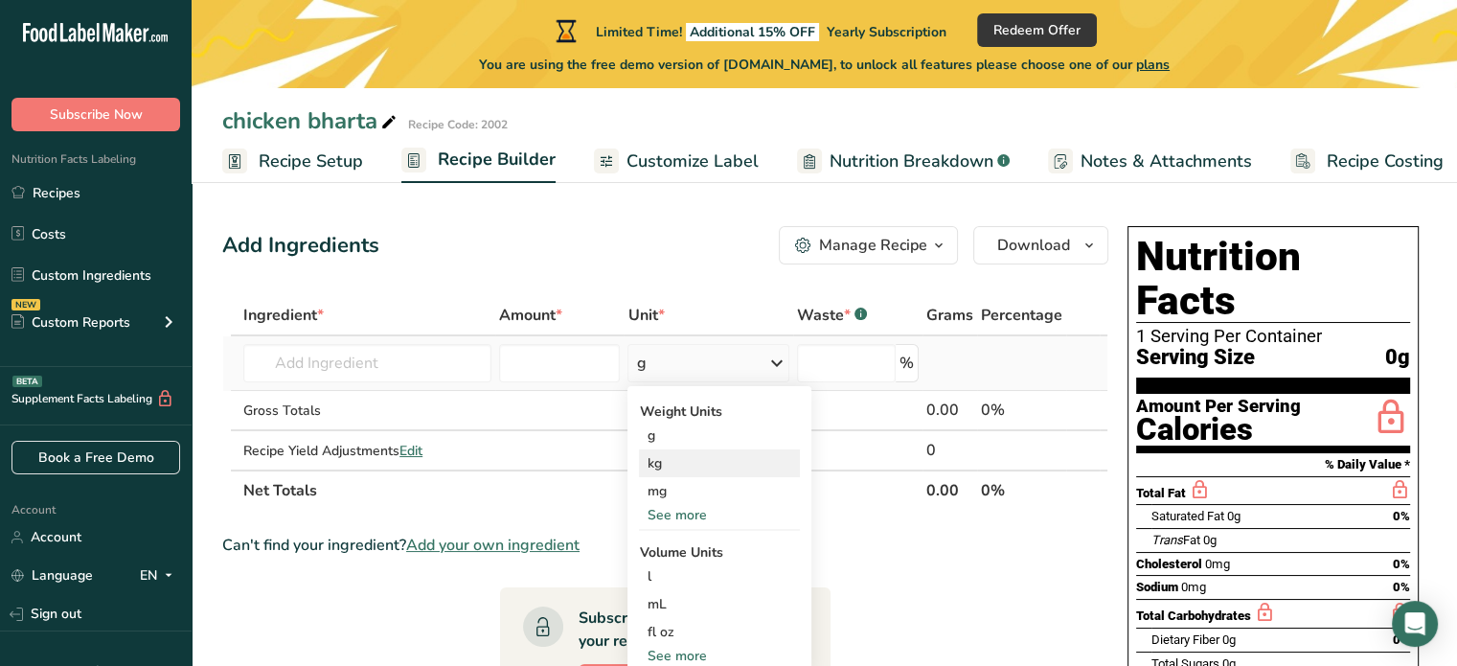
click at [689, 458] on div "kg" at bounding box center [719, 463] width 161 height 28
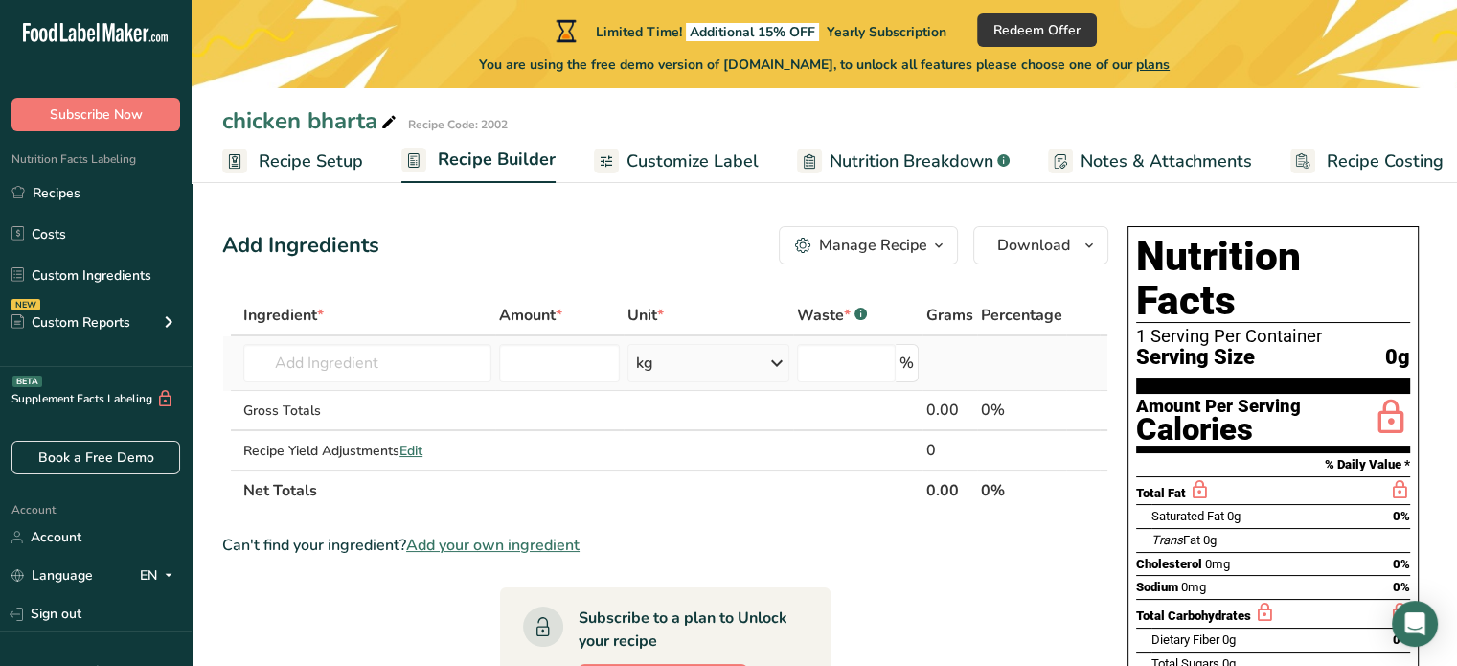
click at [775, 359] on icon at bounding box center [776, 363] width 23 height 34
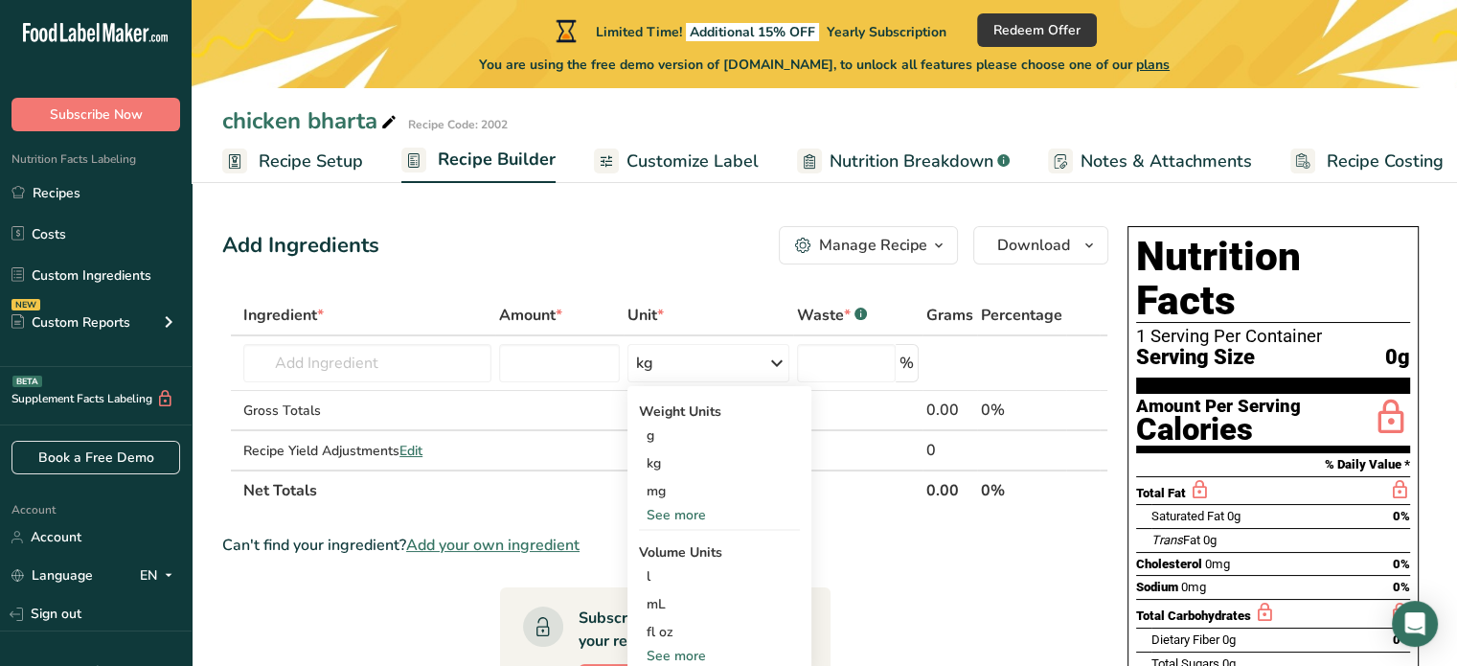
click at [728, 298] on th "Unit *" at bounding box center [709, 316] width 170 height 40
click at [858, 367] on input "number" at bounding box center [846, 363] width 99 height 38
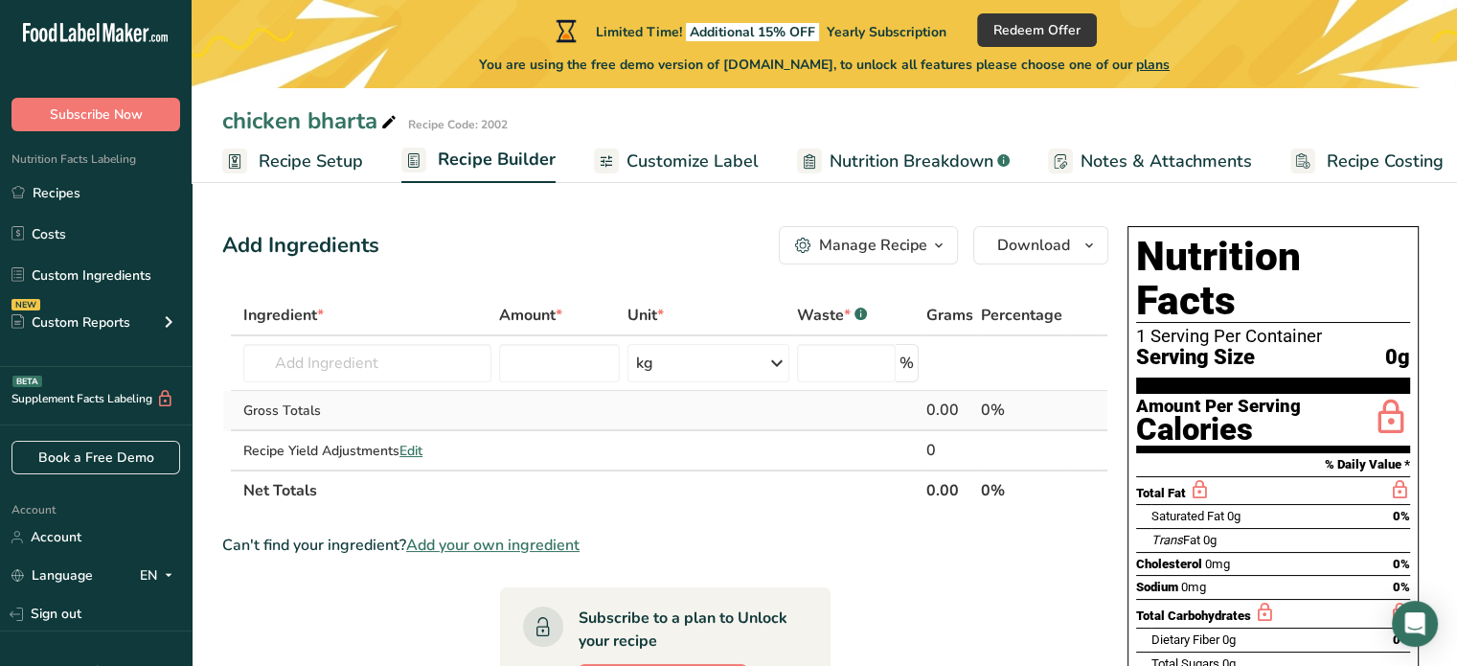
click at [874, 406] on td at bounding box center [857, 411] width 129 height 40
click at [586, 353] on input "number" at bounding box center [559, 363] width 121 height 38
type input "500"
click at [780, 355] on icon at bounding box center [776, 363] width 23 height 34
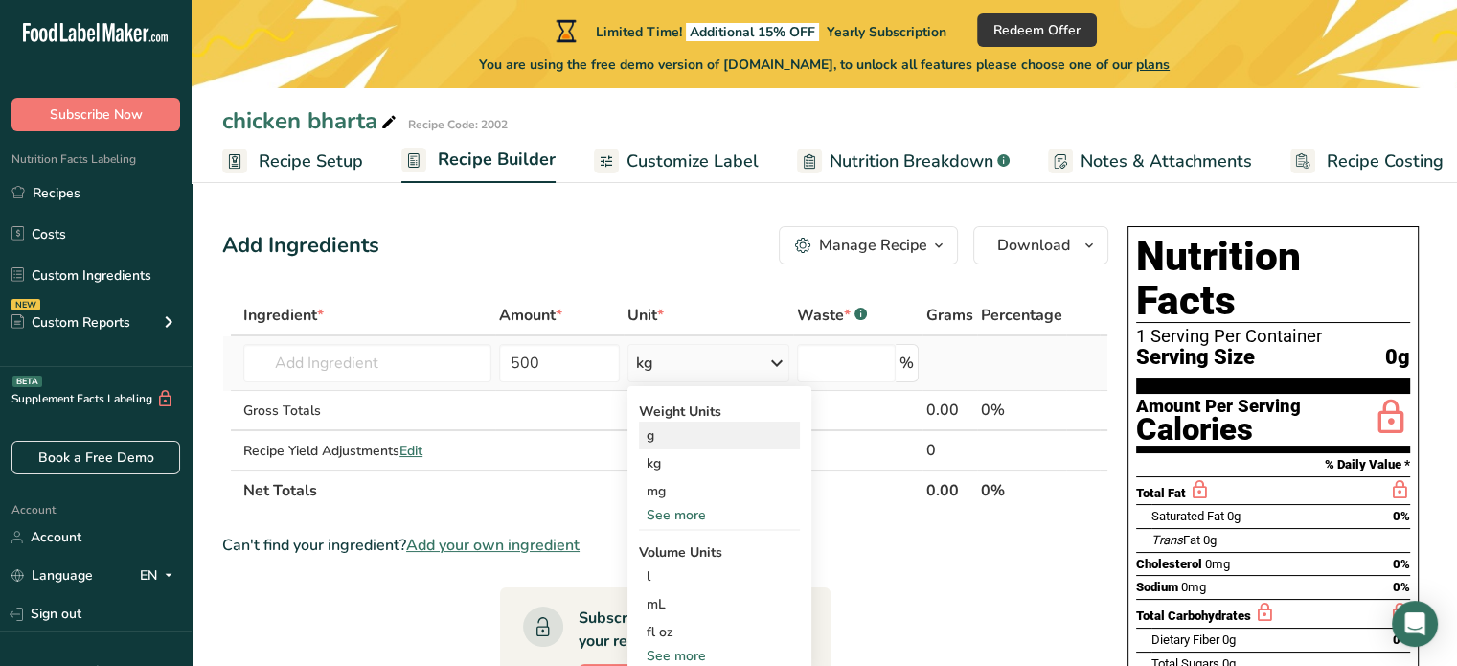
click at [675, 440] on div "g" at bounding box center [719, 435] width 161 height 28
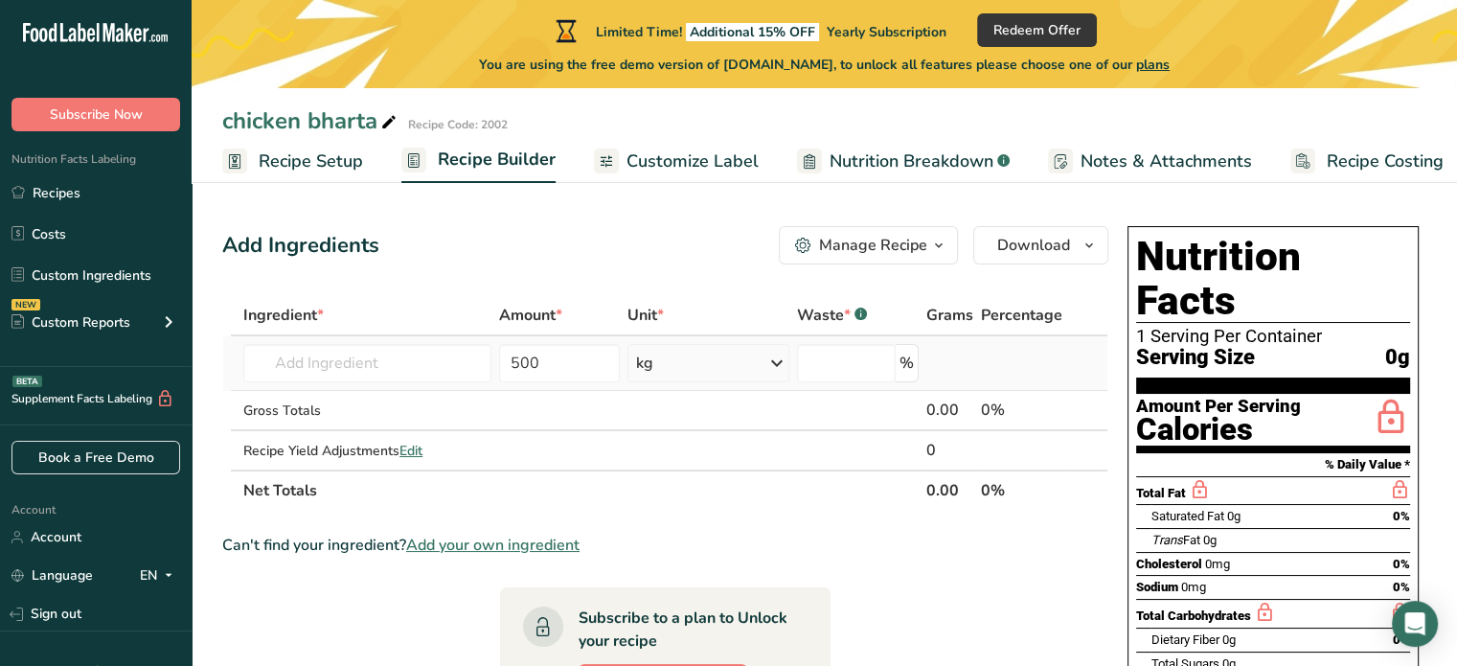
click at [775, 361] on icon at bounding box center [776, 363] width 23 height 34
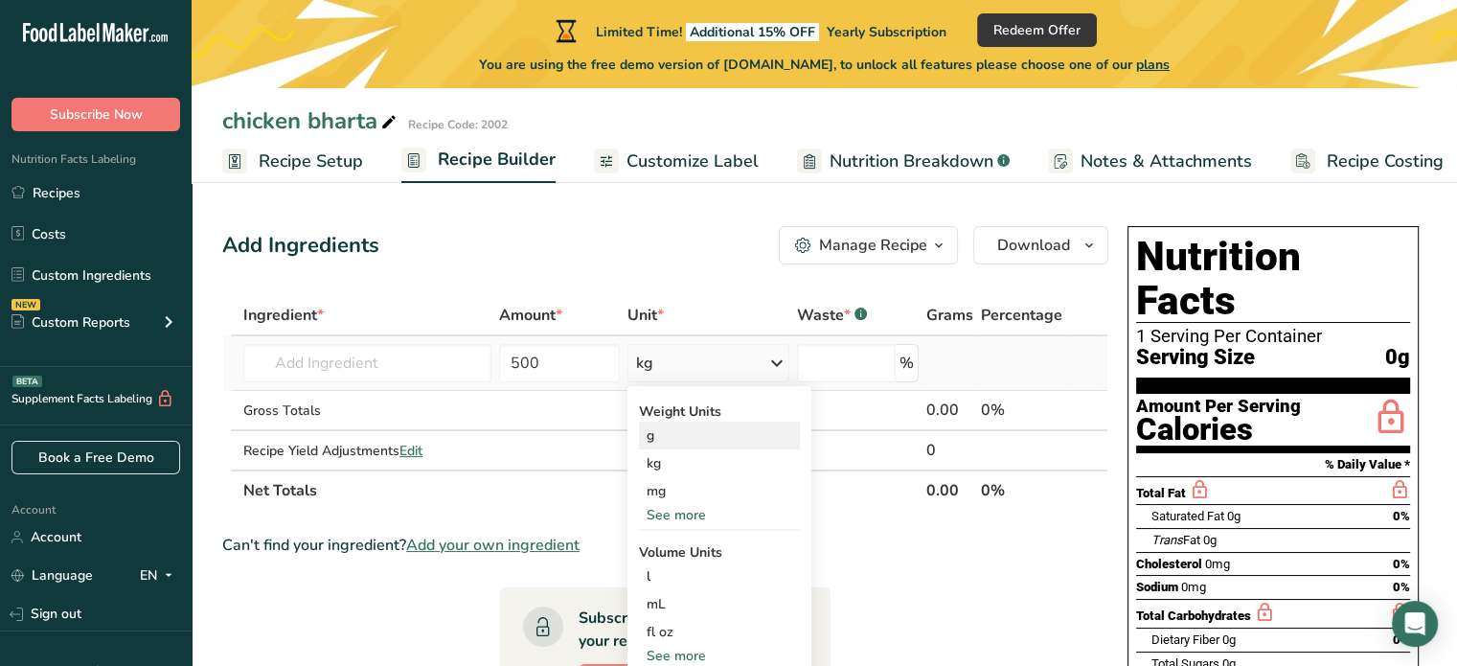
click at [683, 441] on div "g" at bounding box center [719, 435] width 161 height 28
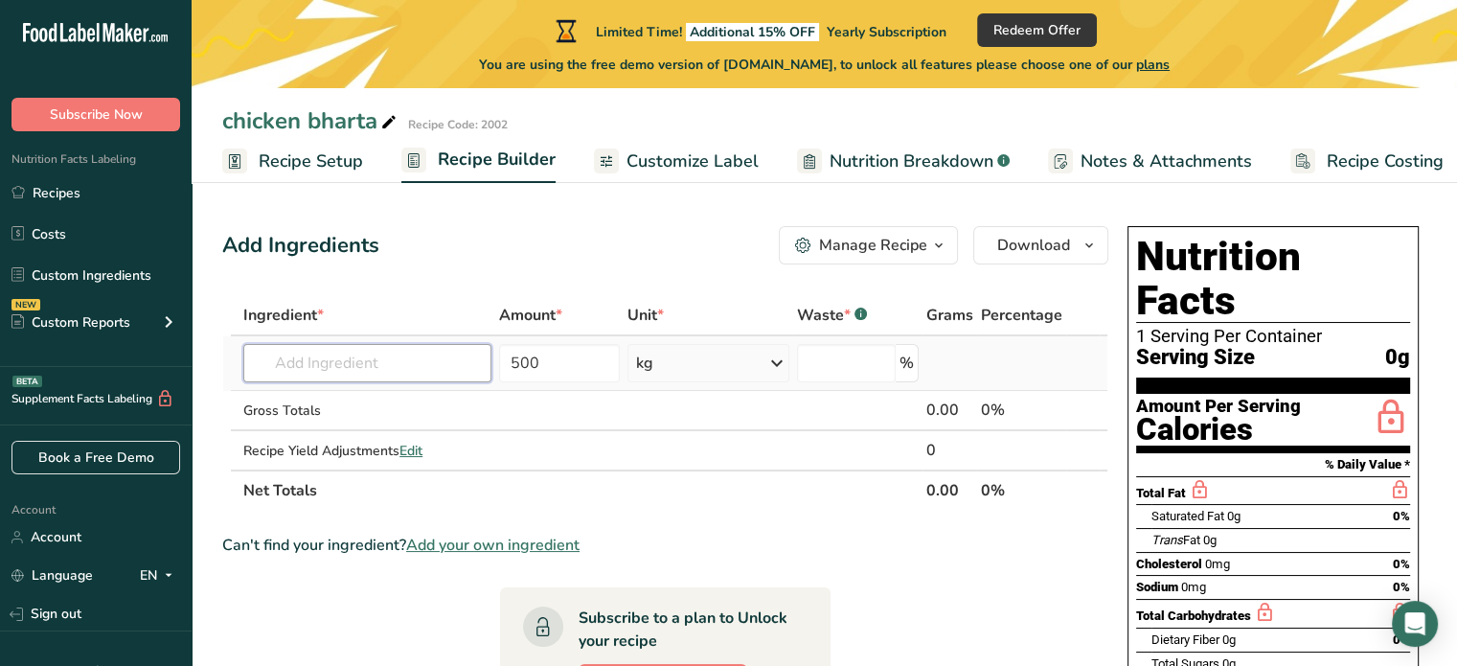
click at [403, 365] on input "text" at bounding box center [367, 363] width 248 height 38
paste input "1 Kg Boneless Chicken"
drag, startPoint x: 311, startPoint y: 363, endPoint x: 171, endPoint y: 354, distance: 140.1
click at [175, 354] on div ".a-20{fill:#fff;} Subscribe Now Nutrition Facts Labeling Recipes Costs Custom I…" at bounding box center [728, 541] width 1457 height 1082
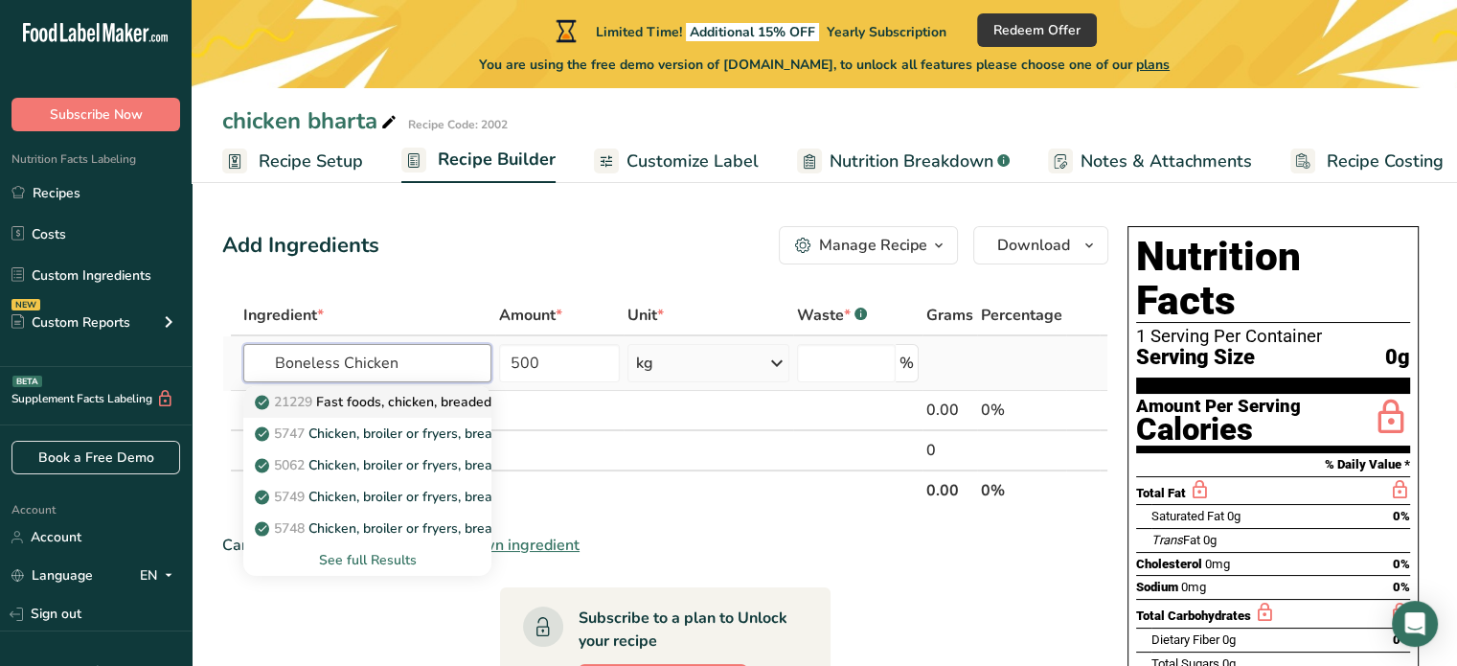
type input "Boneless Chicken"
click at [421, 405] on p "21229 Fast foods, chicken, breaded and fried, boneless pieces, plain" at bounding box center [475, 402] width 433 height 20
type input "Fast foods, chicken, breaded and fried, boneless pieces, plain"
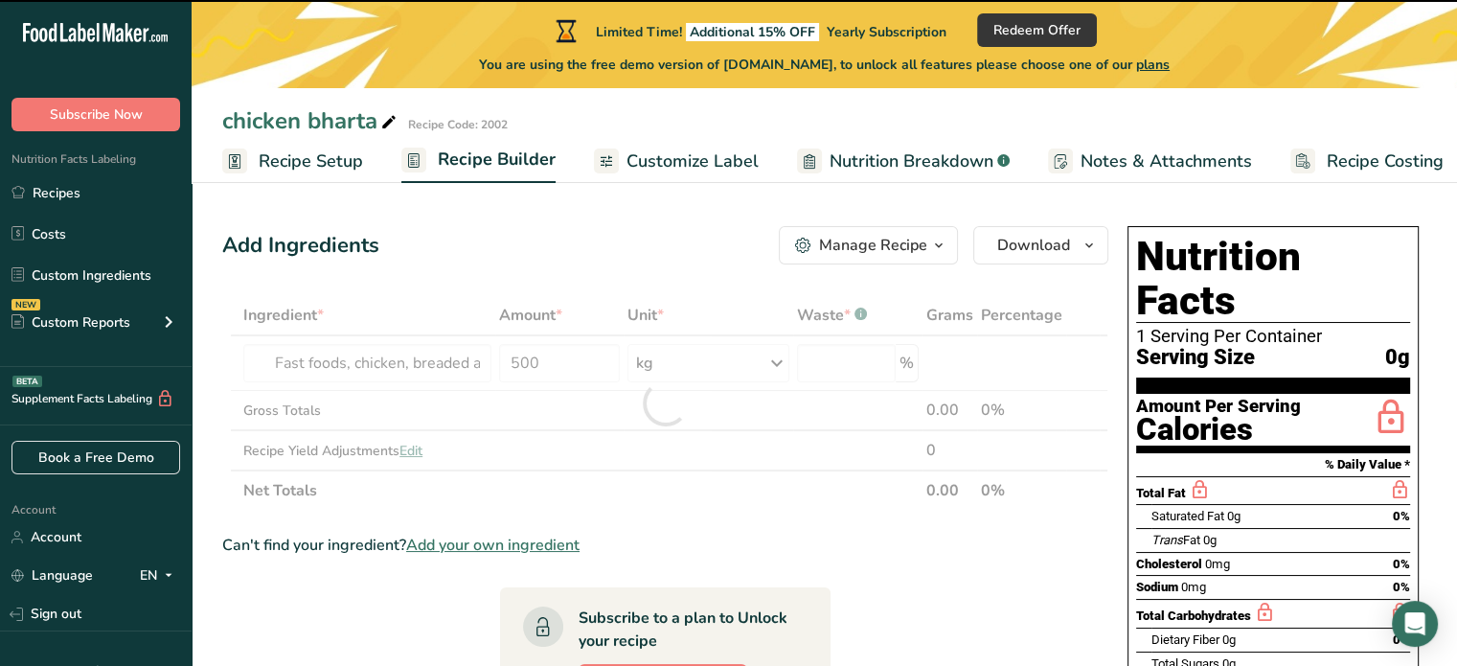
type input "0"
